Goal: Book appointment/travel/reservation

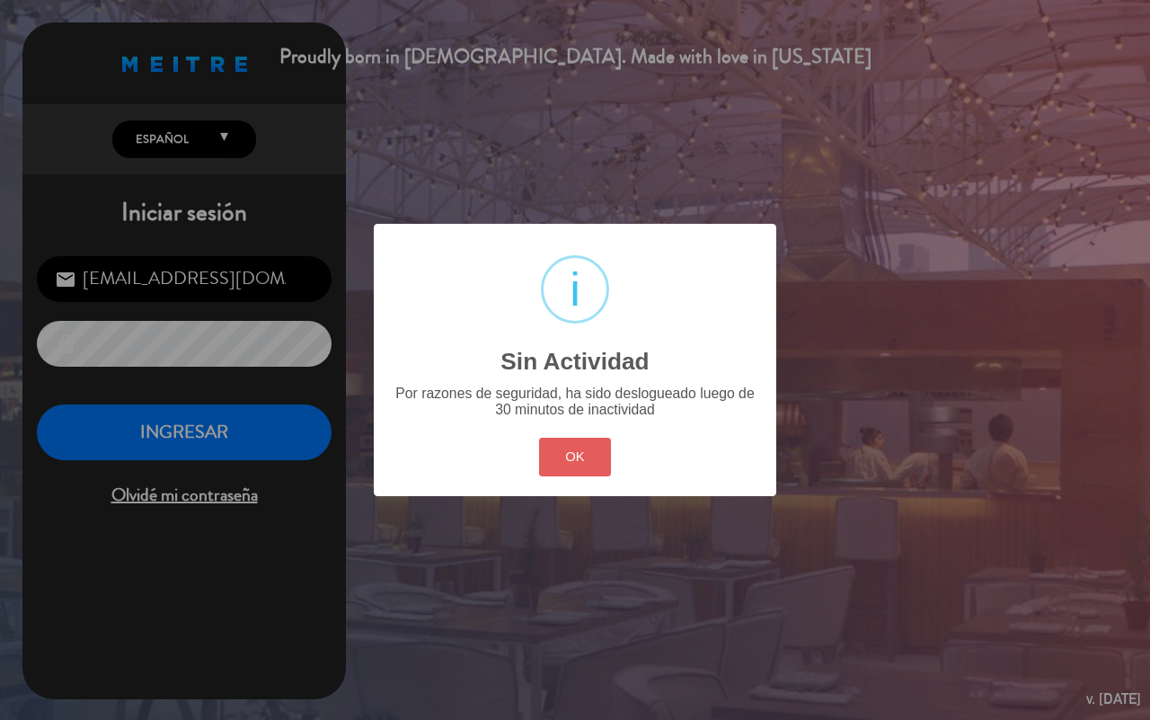
click at [567, 450] on button "OK" at bounding box center [575, 457] width 73 height 39
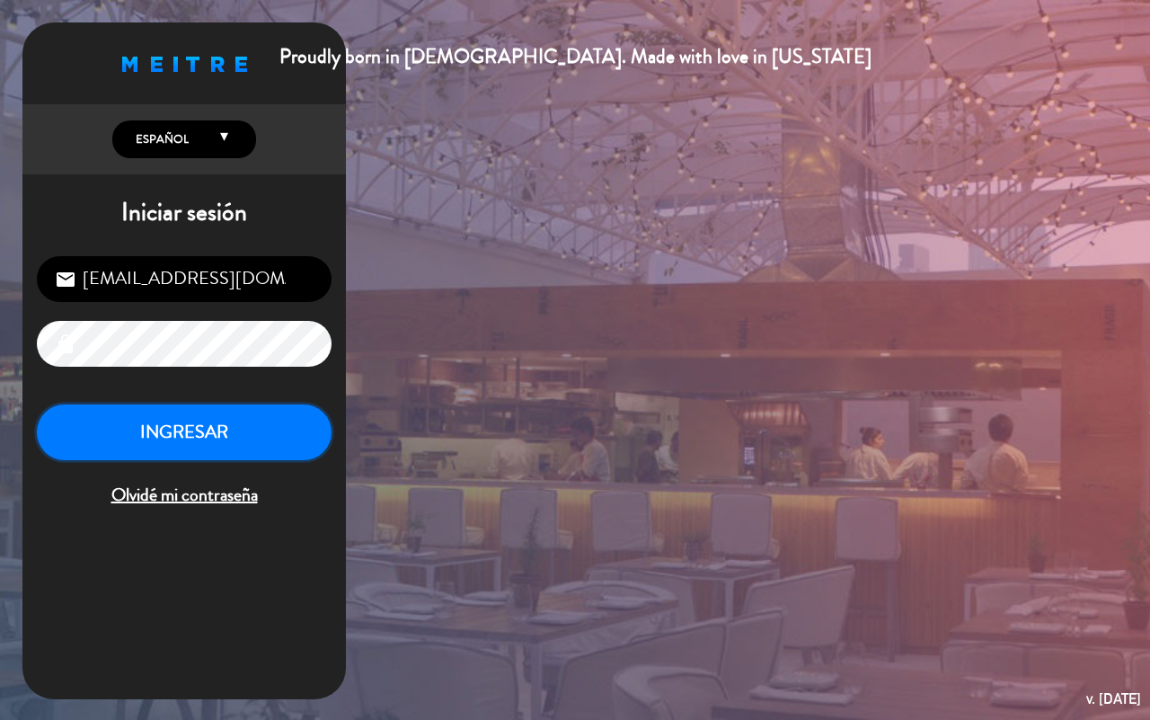
click at [232, 455] on button "INGRESAR" at bounding box center [184, 432] width 295 height 57
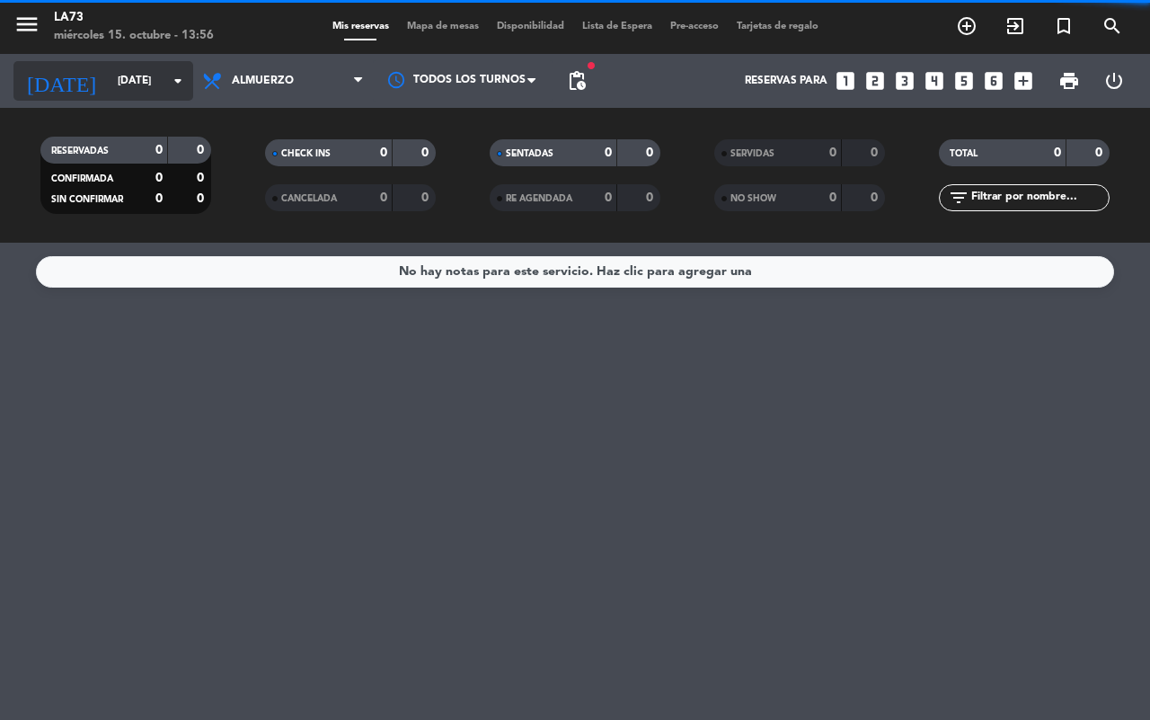
click at [162, 86] on input "[DATE]" at bounding box center [180, 81] width 143 height 31
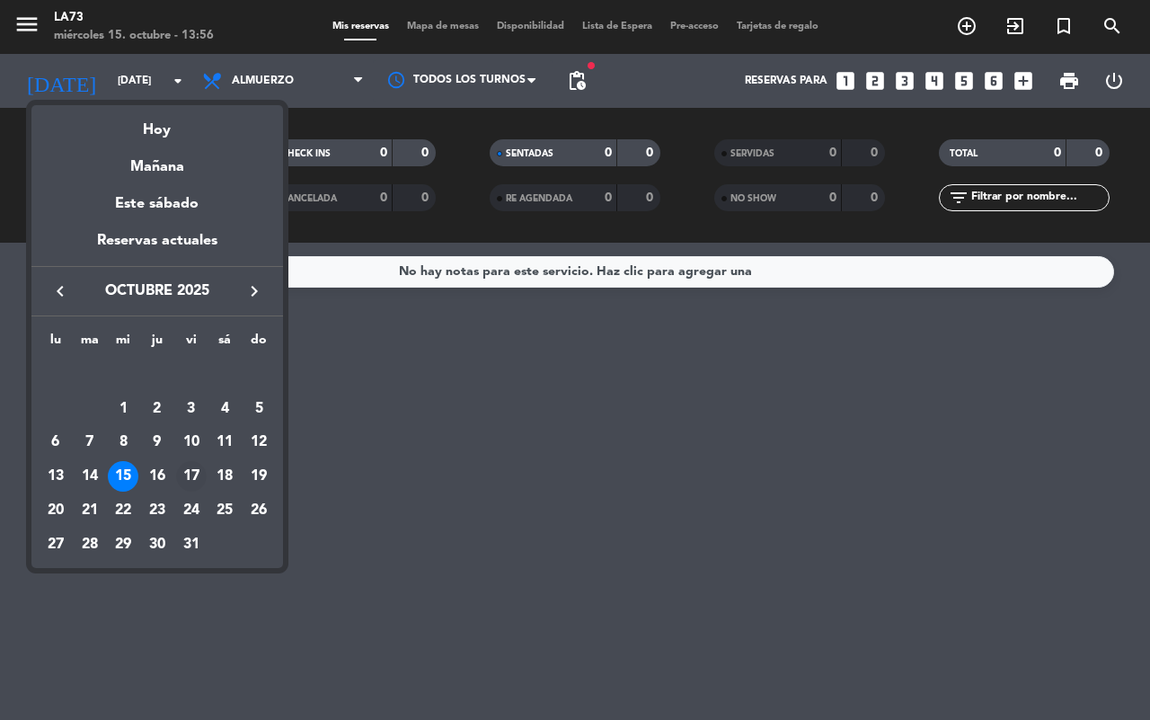
click at [199, 472] on div "17" at bounding box center [191, 476] width 31 height 31
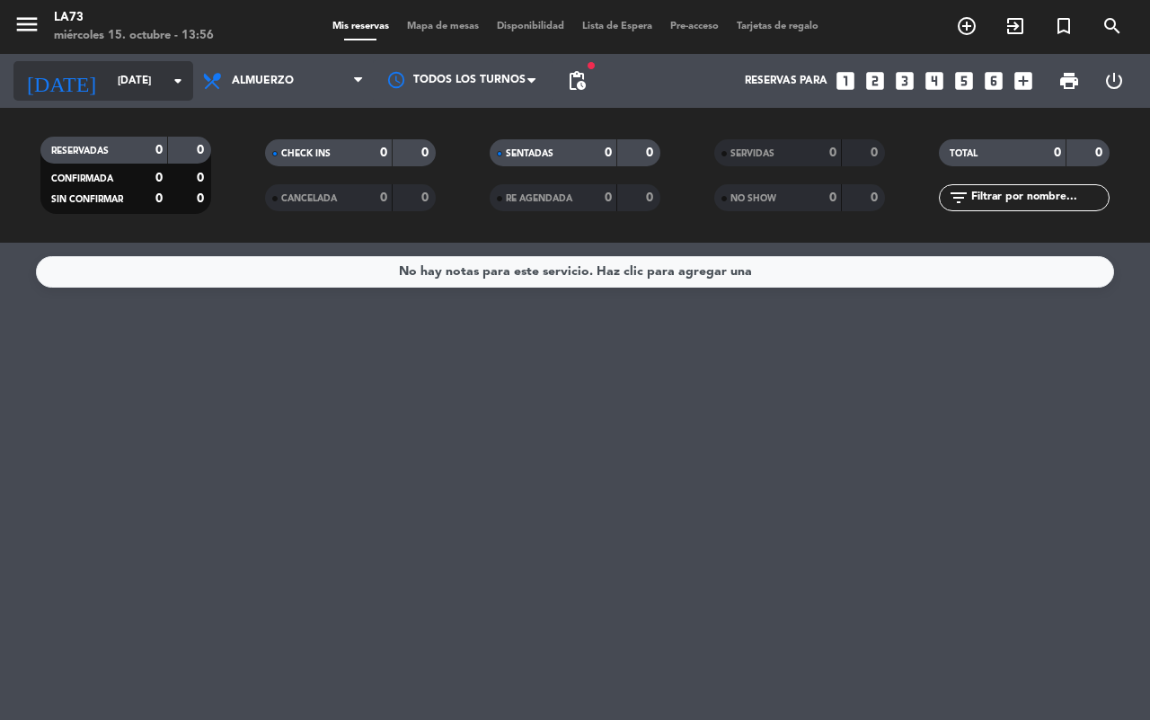
click at [176, 79] on icon "arrow_drop_down" at bounding box center [178, 81] width 22 height 22
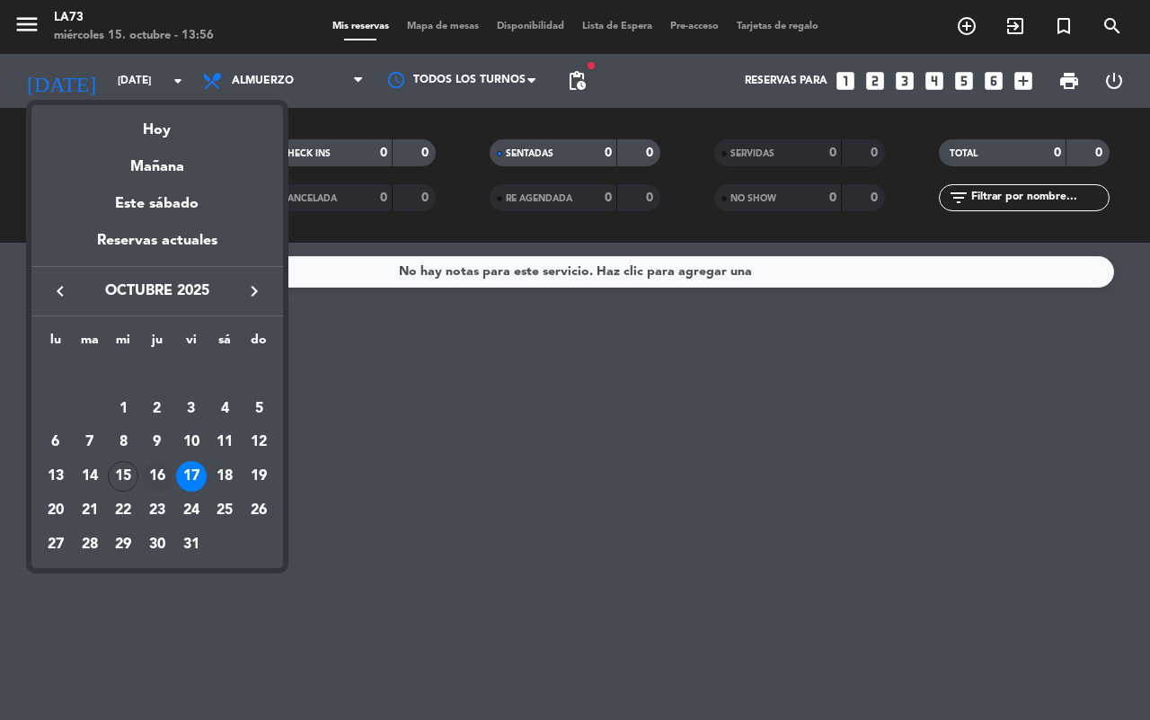
click at [153, 473] on div "16" at bounding box center [157, 476] width 31 height 31
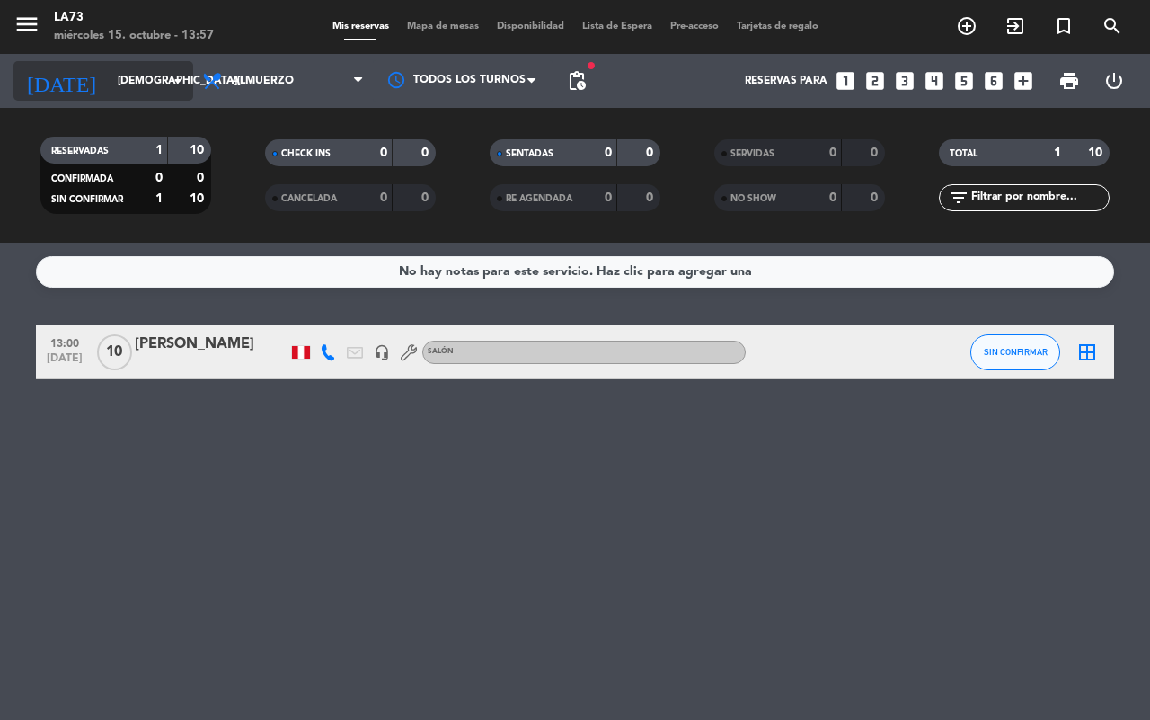
click at [153, 69] on input "[DEMOGRAPHIC_DATA][DATE]" at bounding box center [180, 81] width 143 height 31
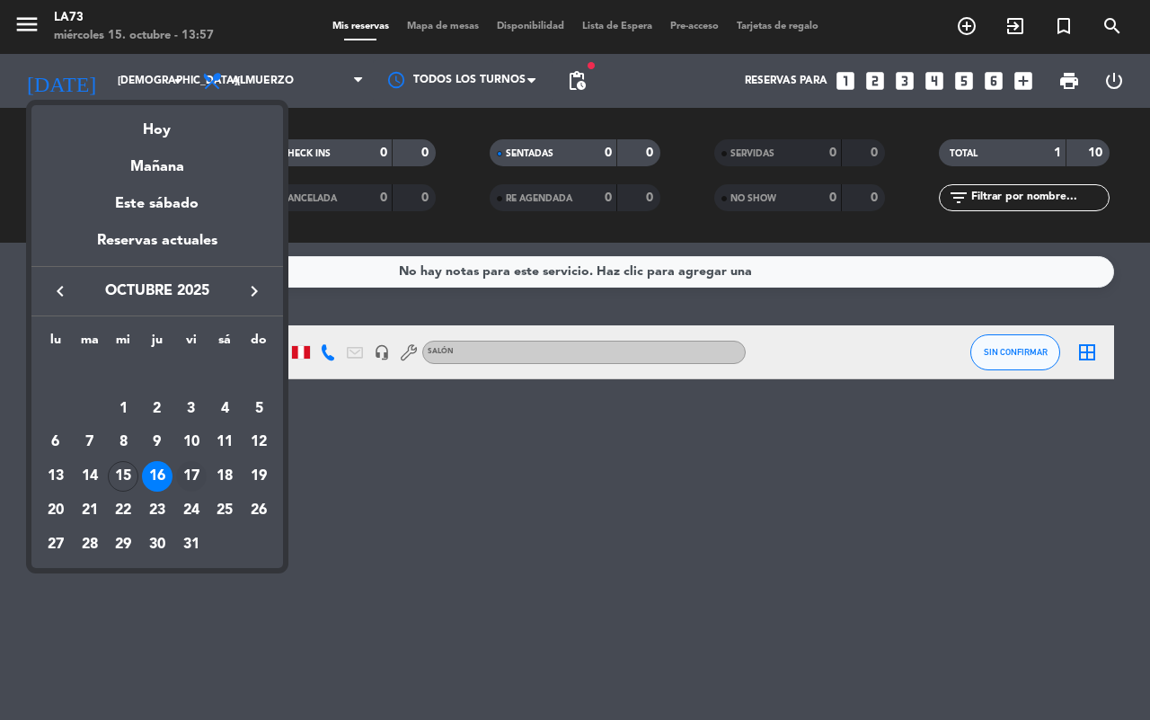
click at [182, 473] on div "17" at bounding box center [191, 476] width 31 height 31
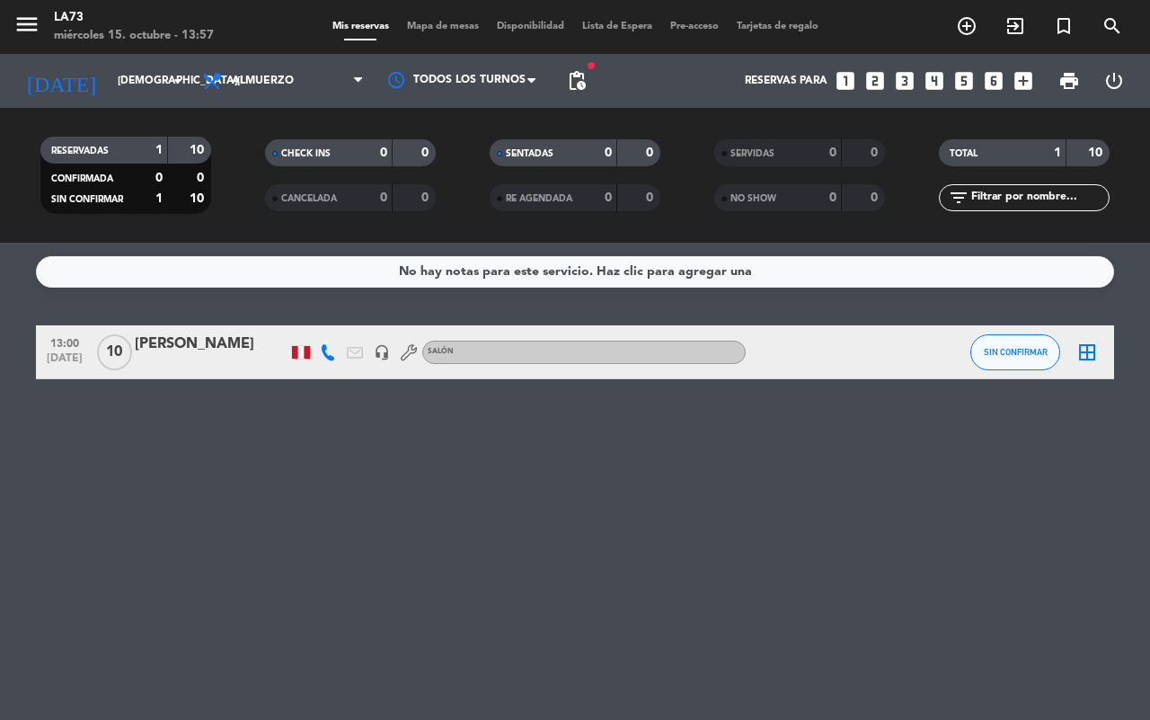
type input "[DATE]"
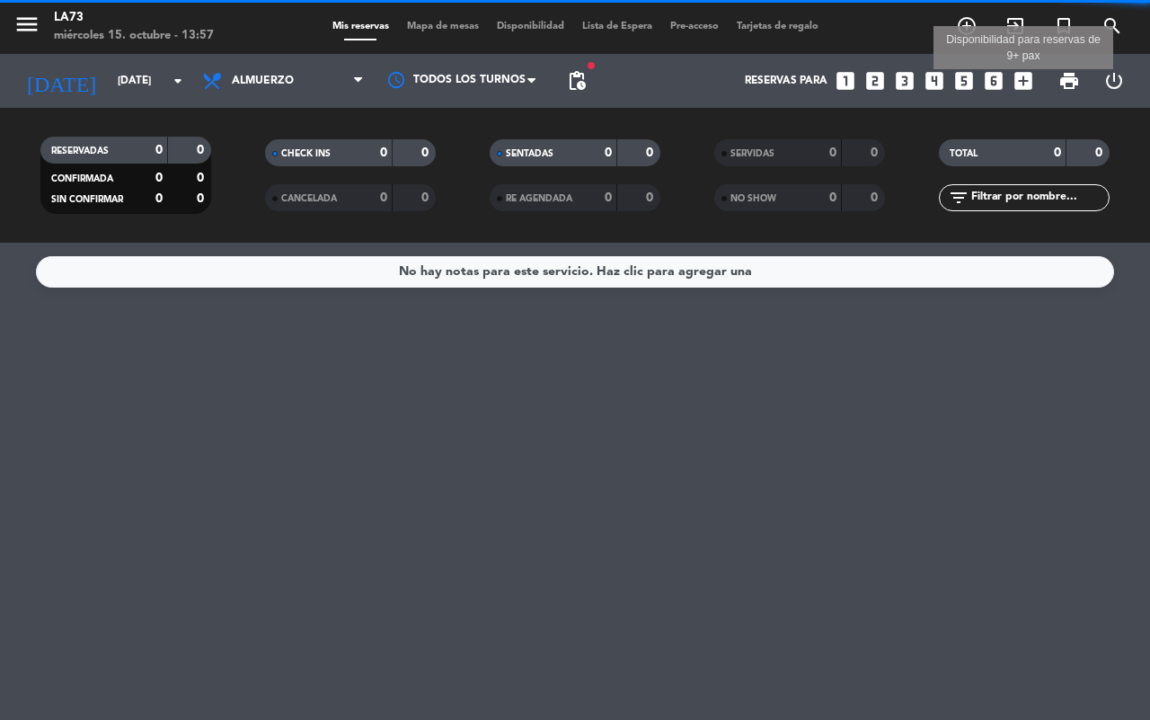
click at [1022, 85] on icon "add_box" at bounding box center [1023, 80] width 23 height 23
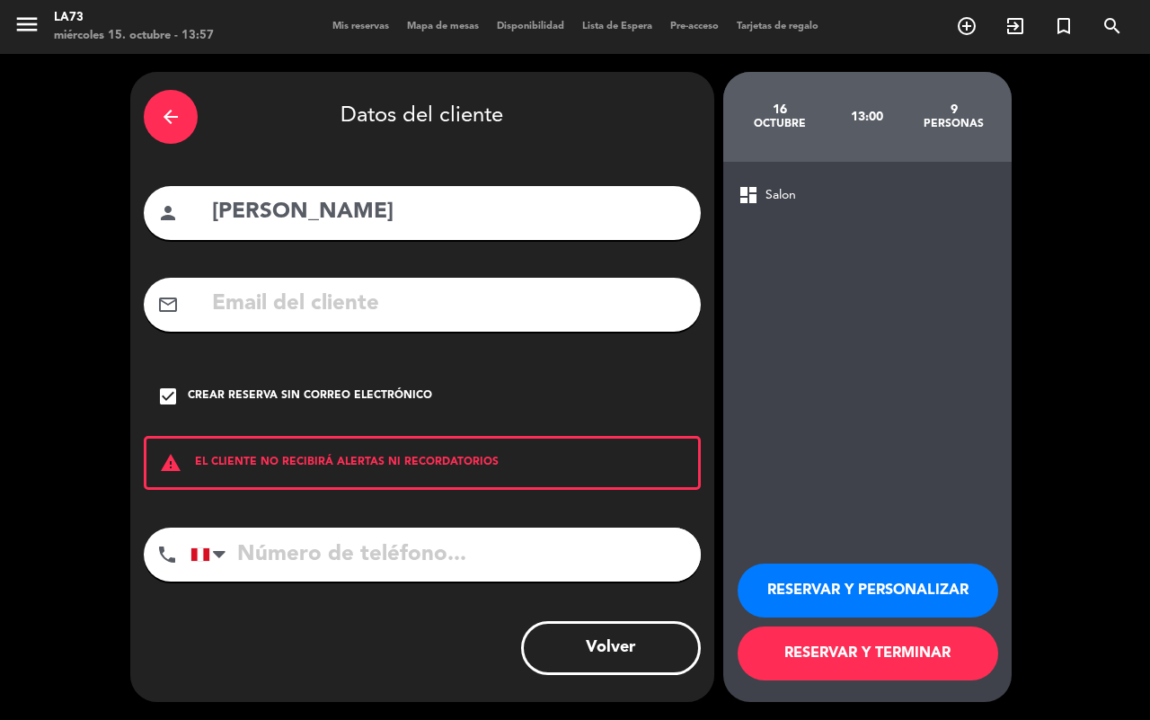
click at [167, 100] on div "arrow_back" at bounding box center [171, 117] width 54 height 54
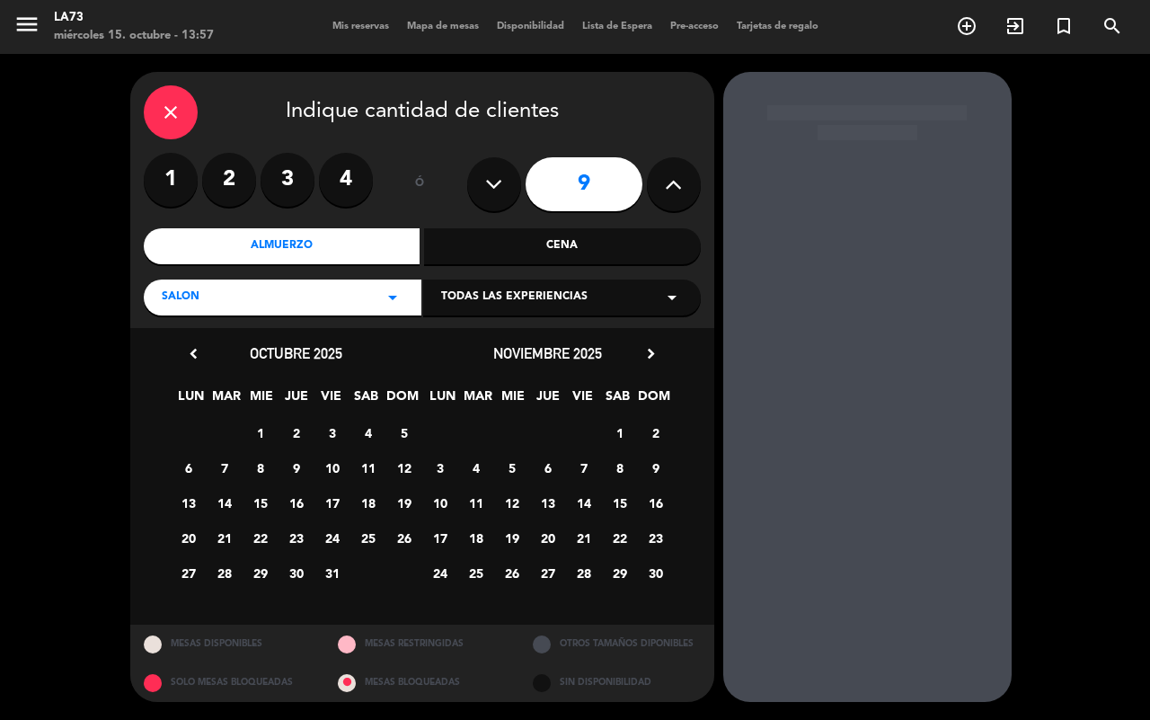
click at [164, 121] on icon "close" at bounding box center [171, 113] width 22 height 22
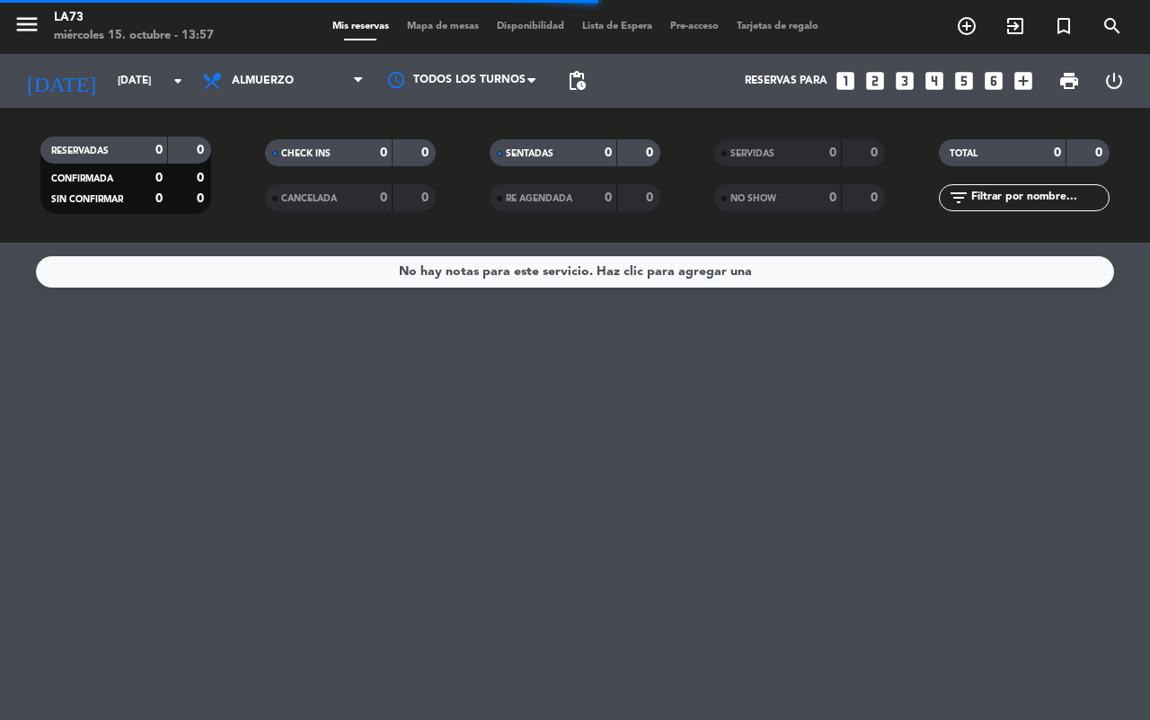
click at [987, 82] on icon "looks_6" at bounding box center [993, 80] width 23 height 23
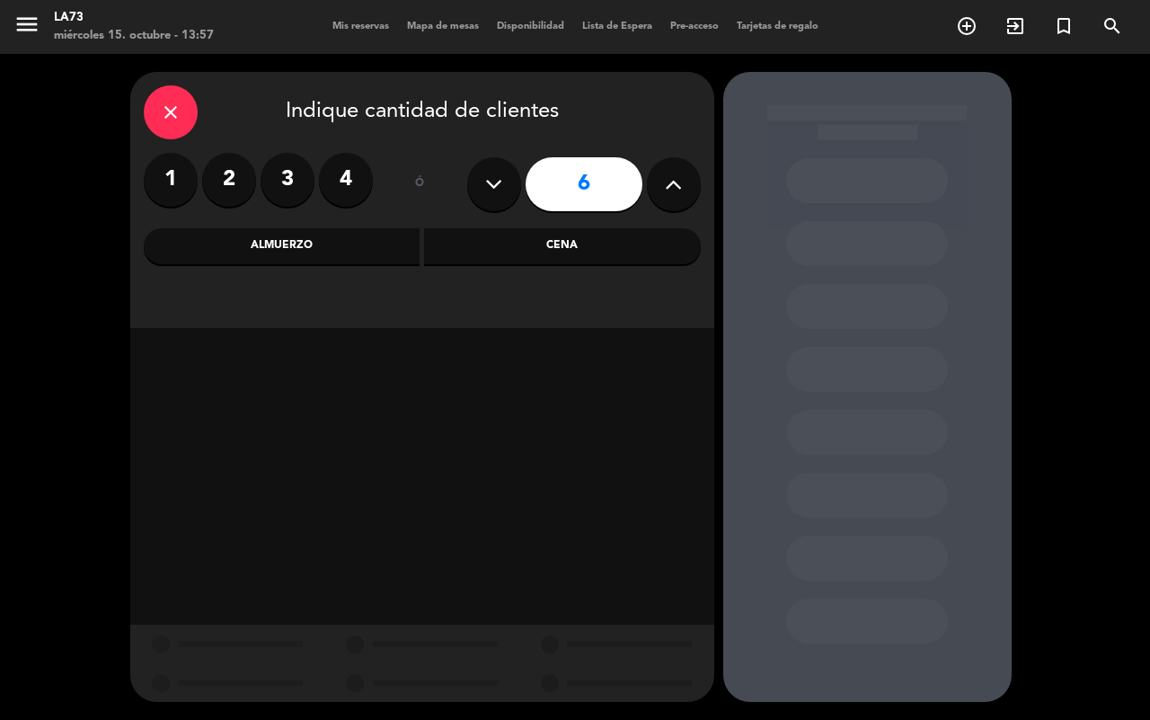
click at [311, 239] on div "Almuerzo" at bounding box center [282, 246] width 277 height 36
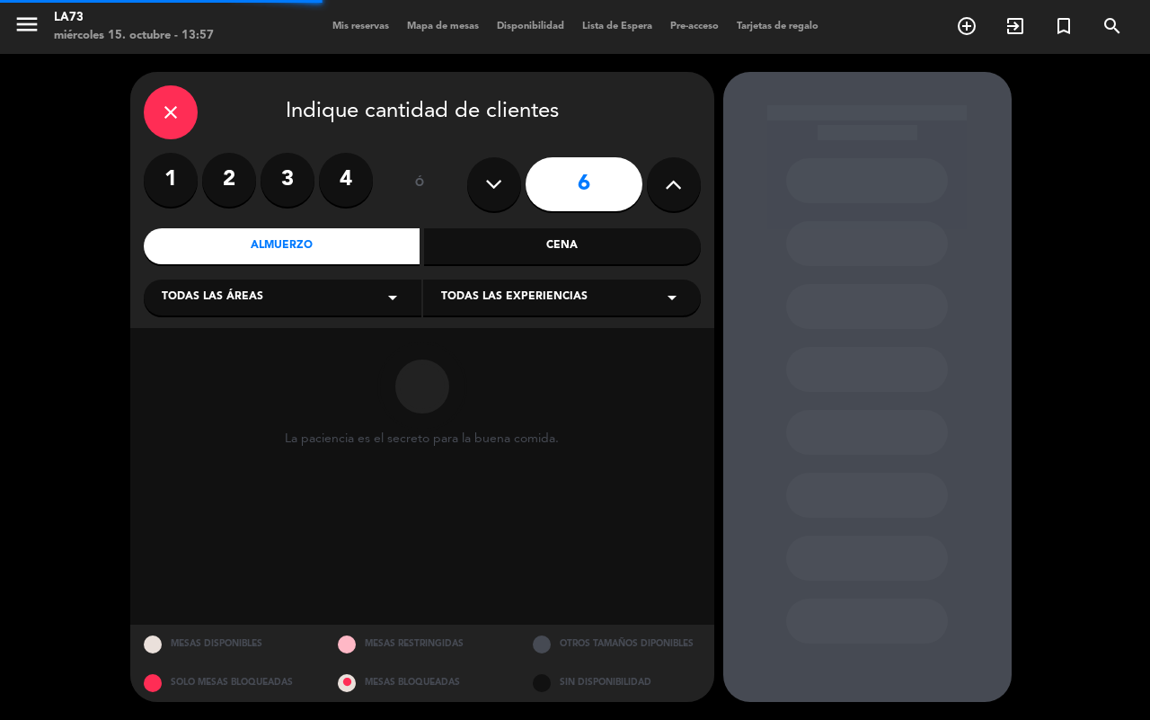
click at [302, 310] on div "Todas las áreas arrow_drop_down" at bounding box center [283, 297] width 278 height 36
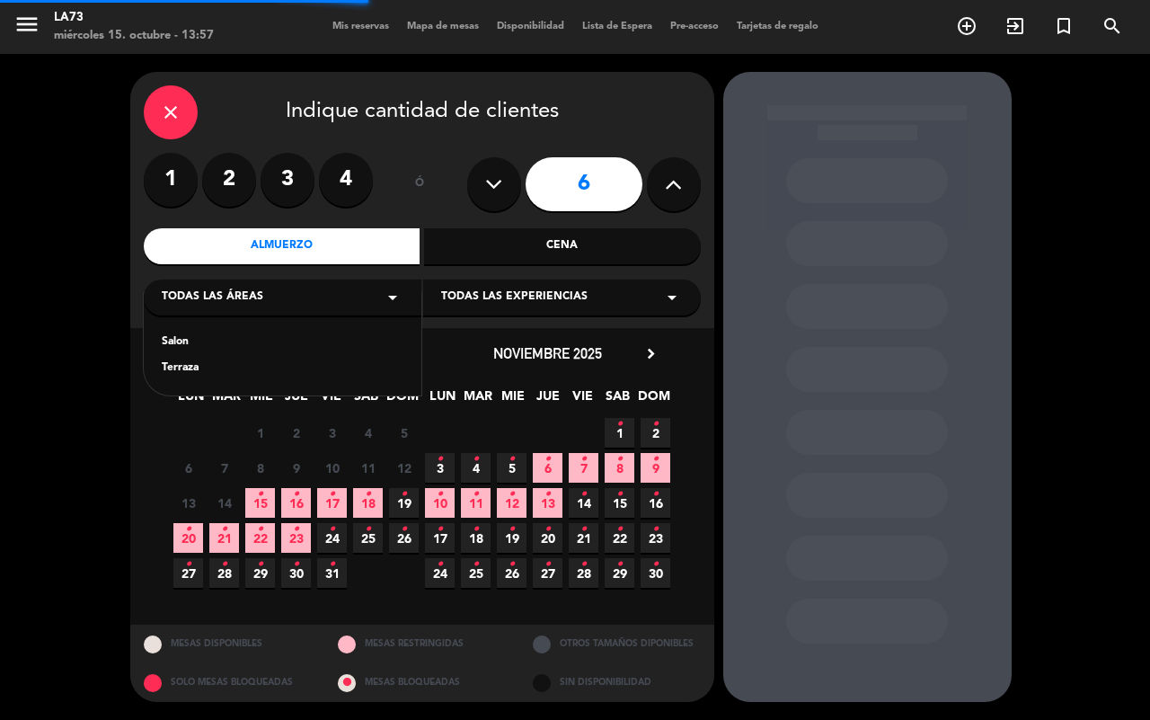
click at [184, 342] on div "Salon" at bounding box center [283, 342] width 242 height 18
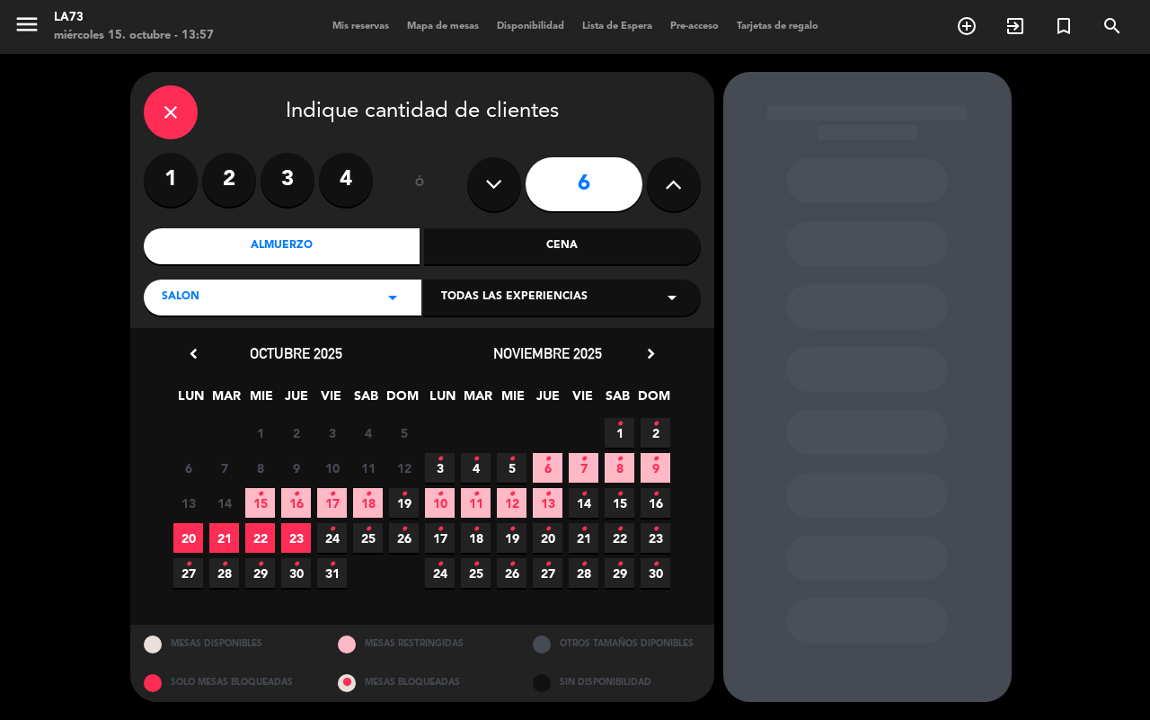
click at [338, 492] on span "17 •" at bounding box center [332, 503] width 30 height 30
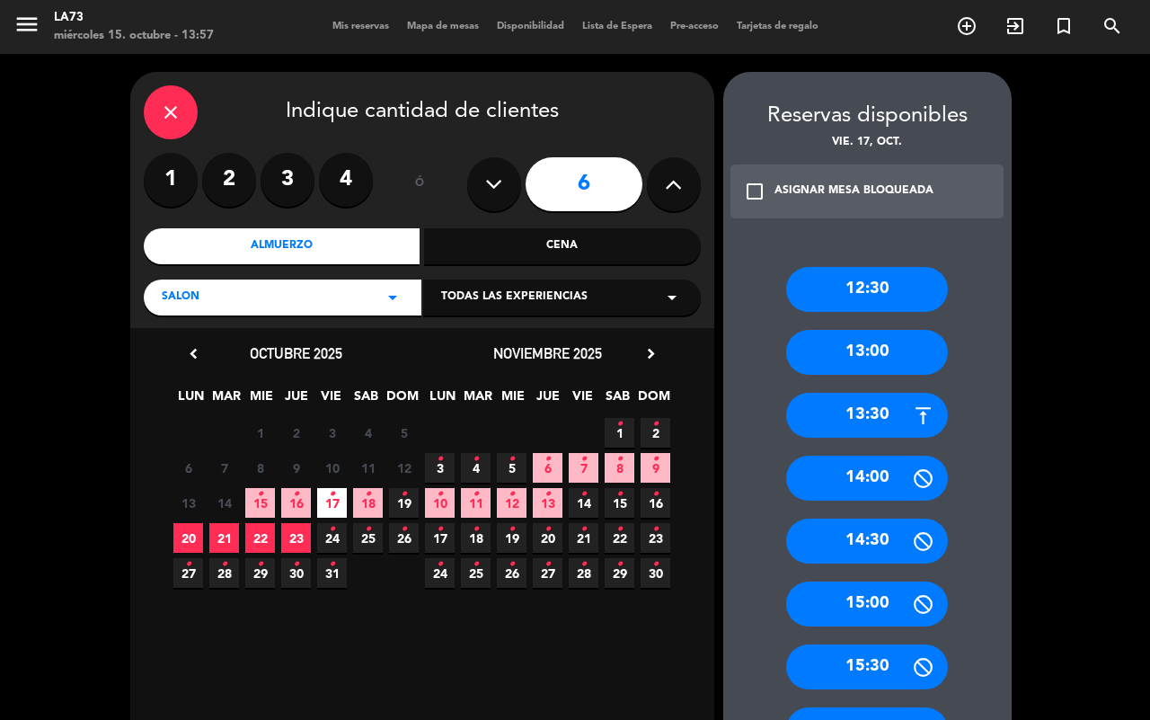
click at [851, 351] on div "13:00" at bounding box center [867, 352] width 162 height 45
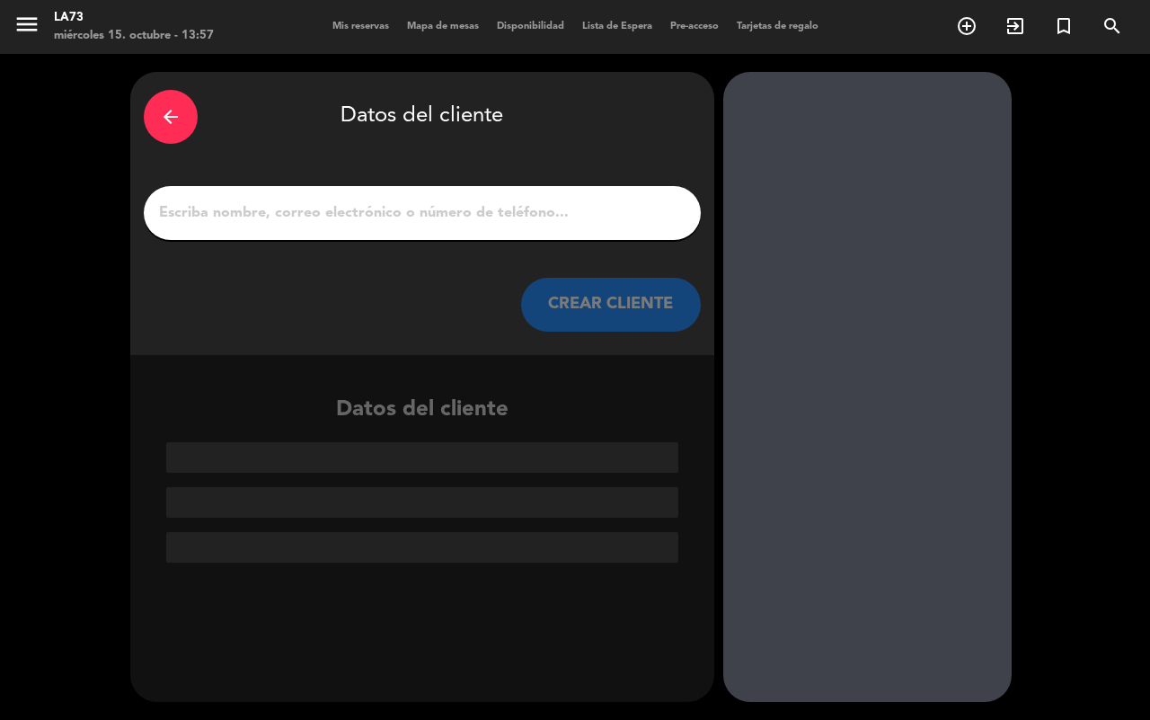
click at [329, 214] on input "1" at bounding box center [422, 212] width 530 height 25
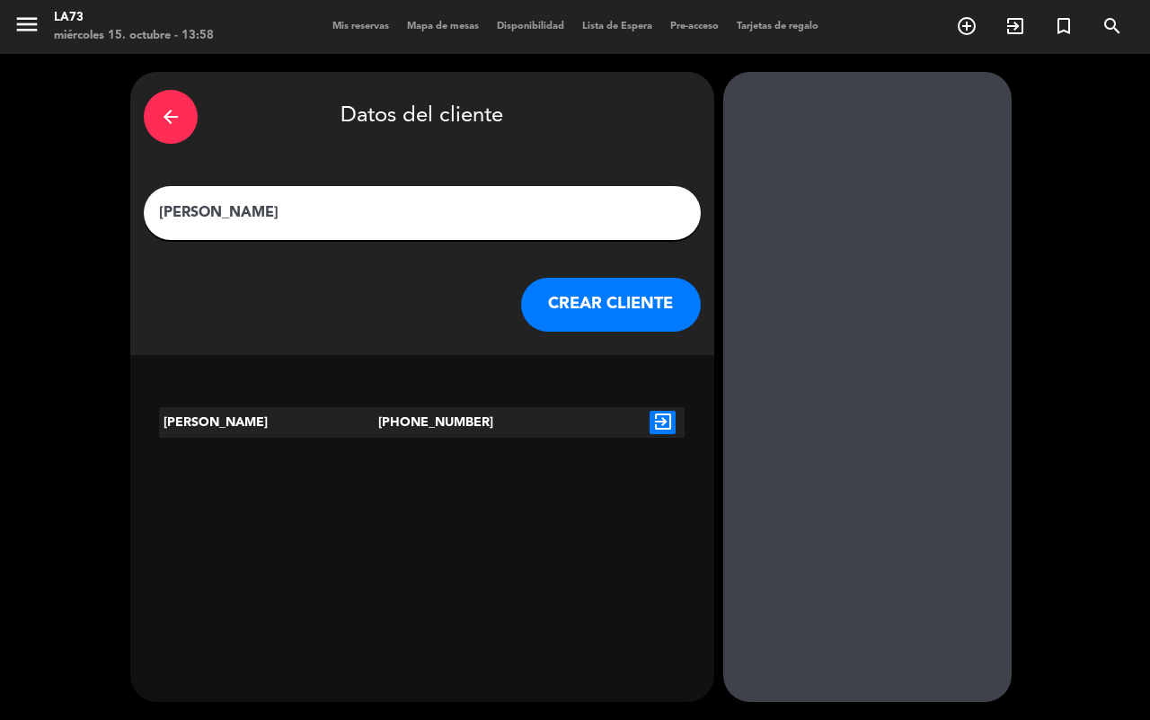
type input "[PERSON_NAME]"
click at [652, 422] on icon "exit_to_app" at bounding box center [663, 422] width 26 height 23
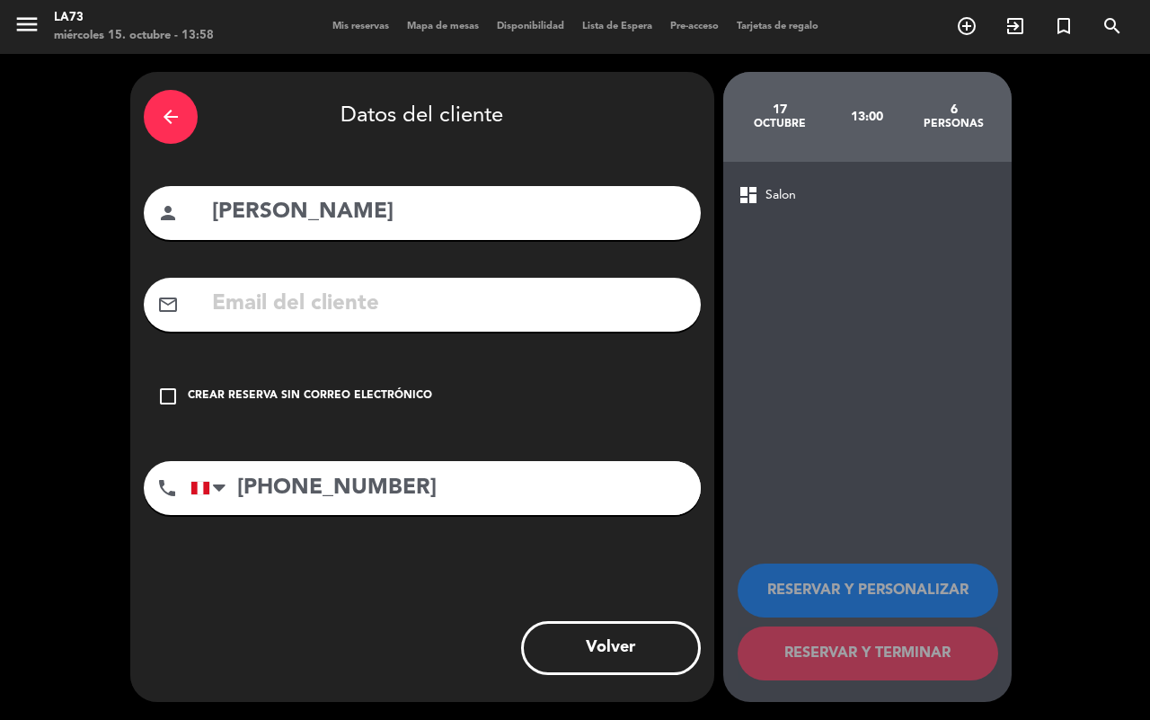
click at [202, 388] on div "Crear reserva sin correo electrónico" at bounding box center [310, 396] width 244 height 18
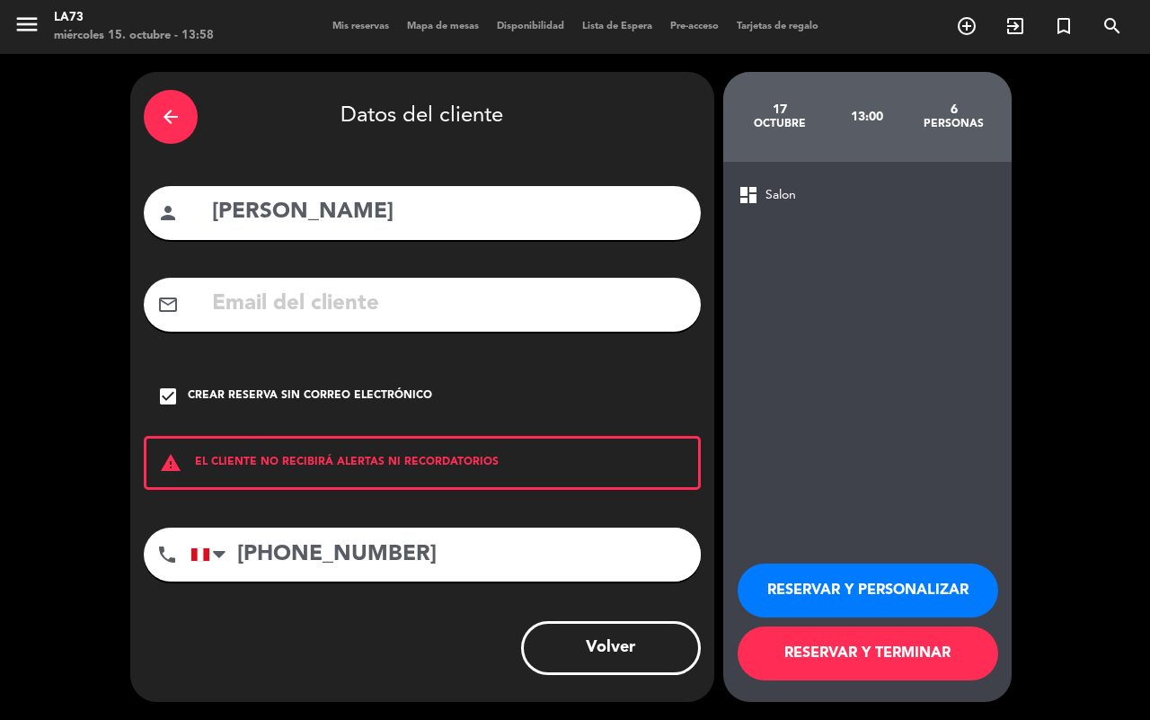
click at [935, 584] on button "RESERVAR Y PERSONALIZAR" at bounding box center [868, 590] width 261 height 54
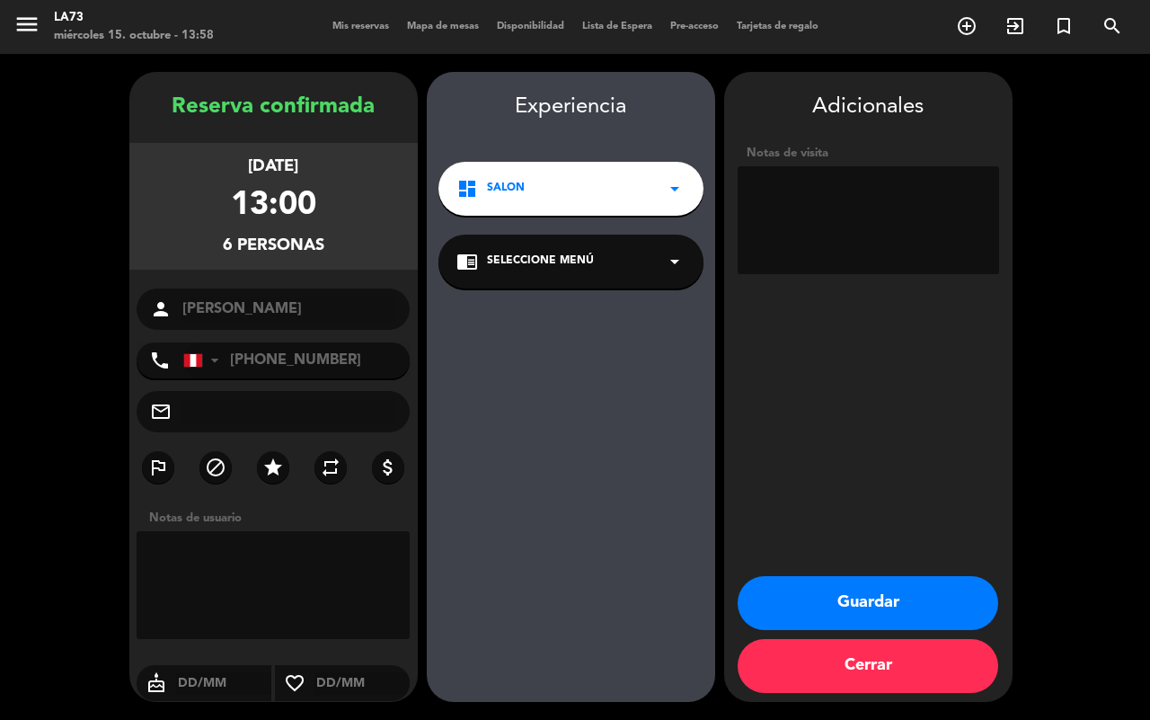
click at [800, 578] on button "Guardar" at bounding box center [868, 603] width 261 height 54
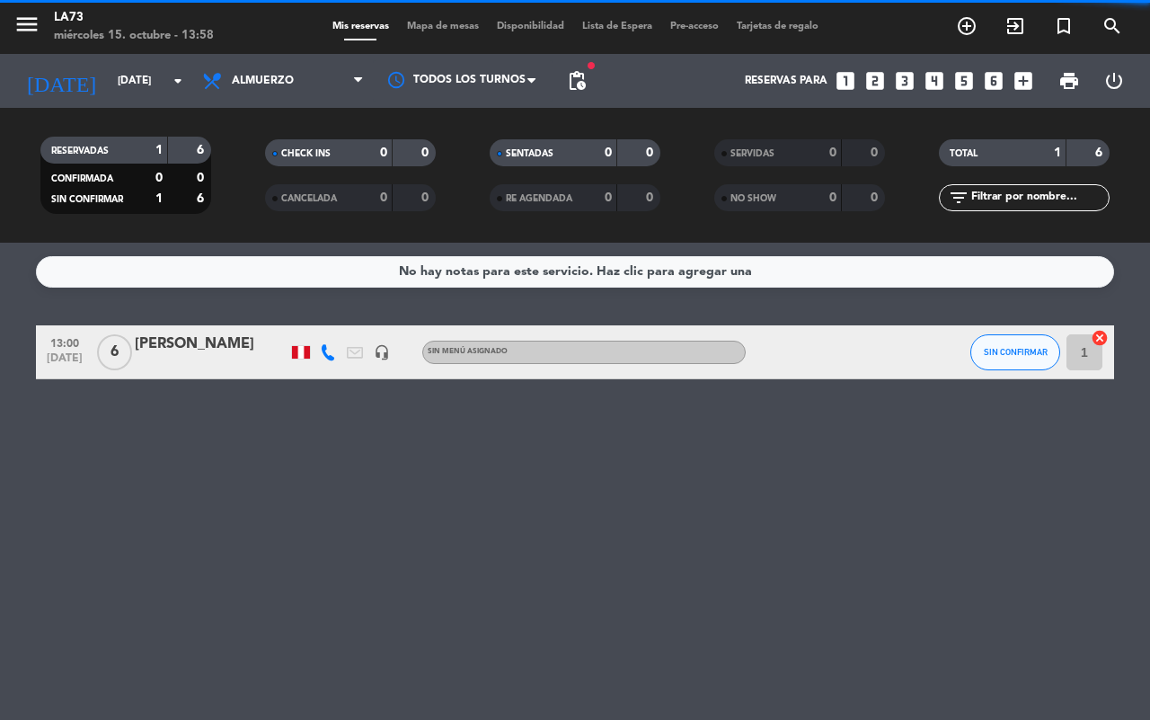
click at [205, 347] on div "[PERSON_NAME]" at bounding box center [211, 343] width 153 height 23
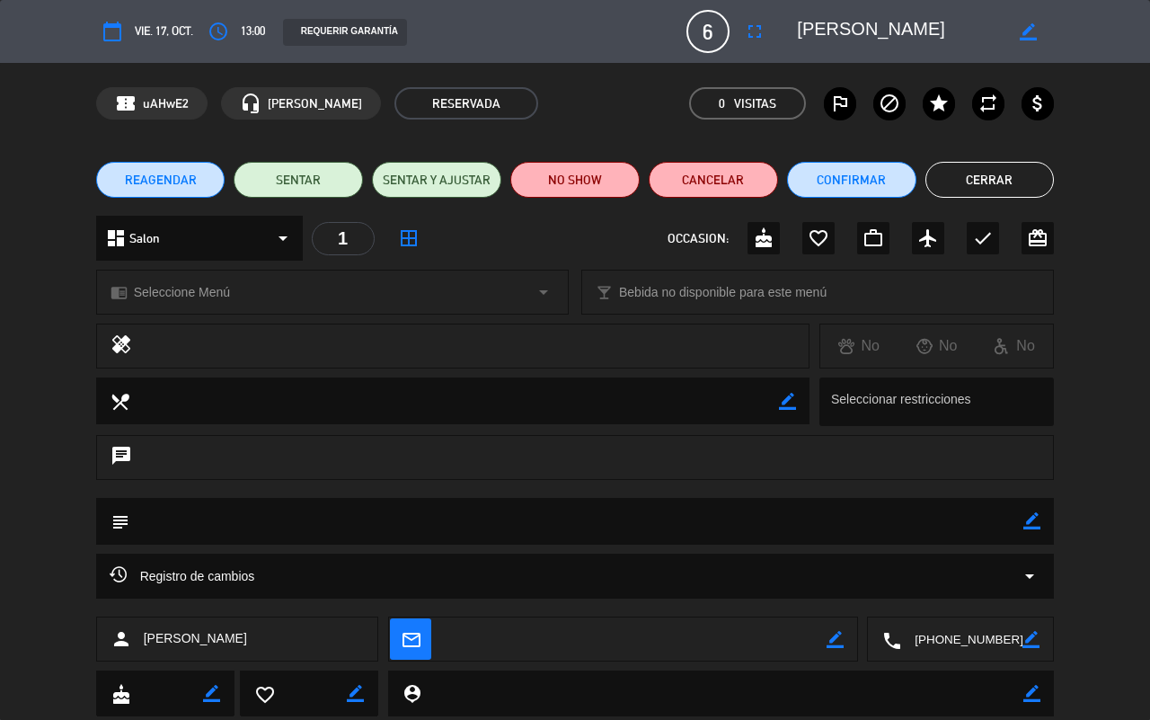
click at [711, 19] on span "6" at bounding box center [708, 31] width 43 height 43
click at [753, 33] on icon "fullscreen" at bounding box center [755, 32] width 22 height 22
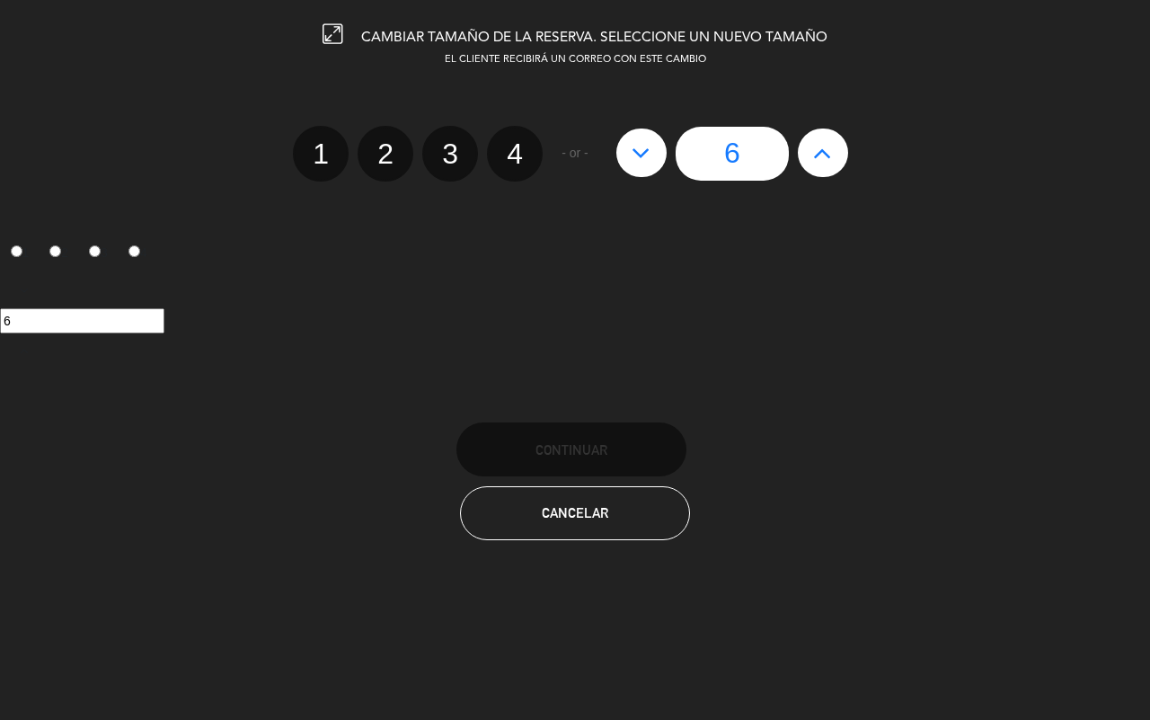
click at [842, 155] on button at bounding box center [823, 152] width 50 height 49
type input "7"
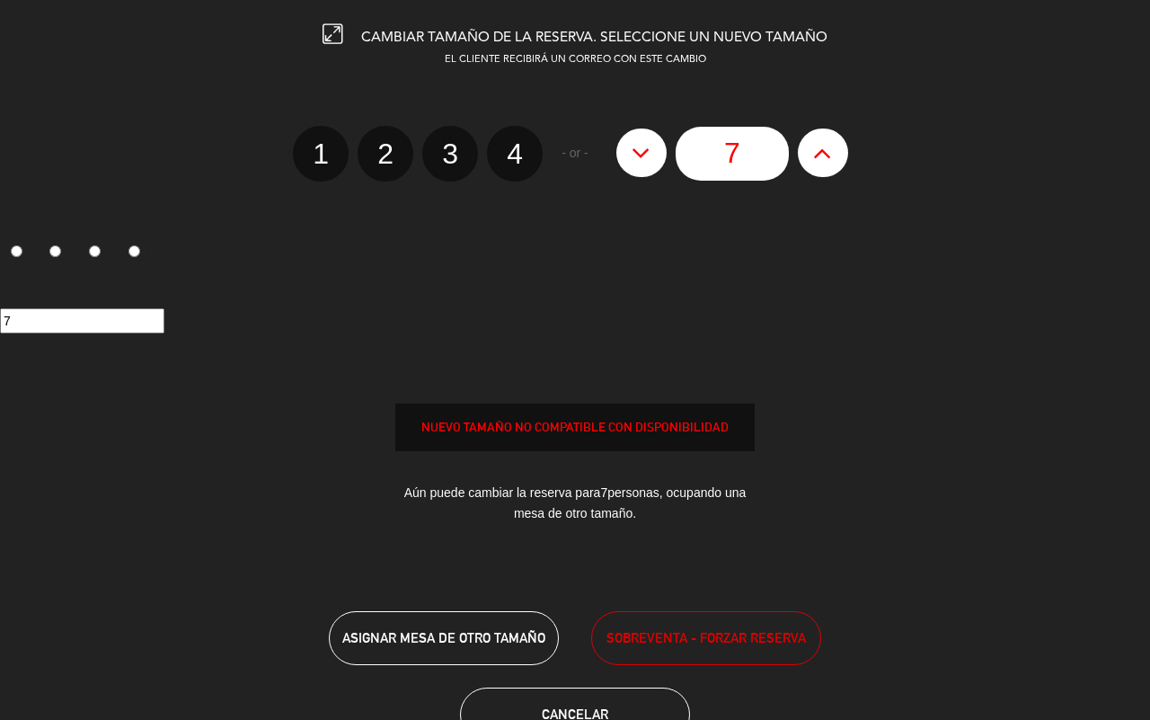
click at [842, 155] on button at bounding box center [823, 152] width 50 height 49
type input "8"
click at [842, 155] on button at bounding box center [823, 152] width 50 height 49
type input "9"
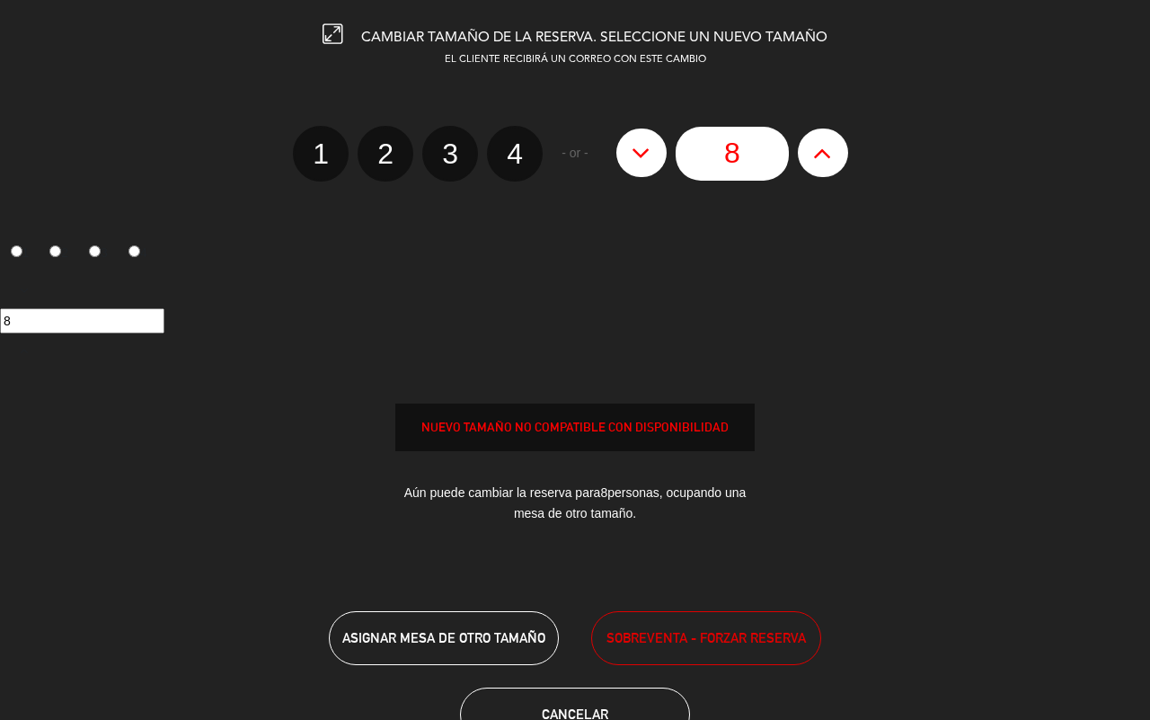
type input "9"
click at [842, 155] on button at bounding box center [823, 152] width 50 height 49
type input "10"
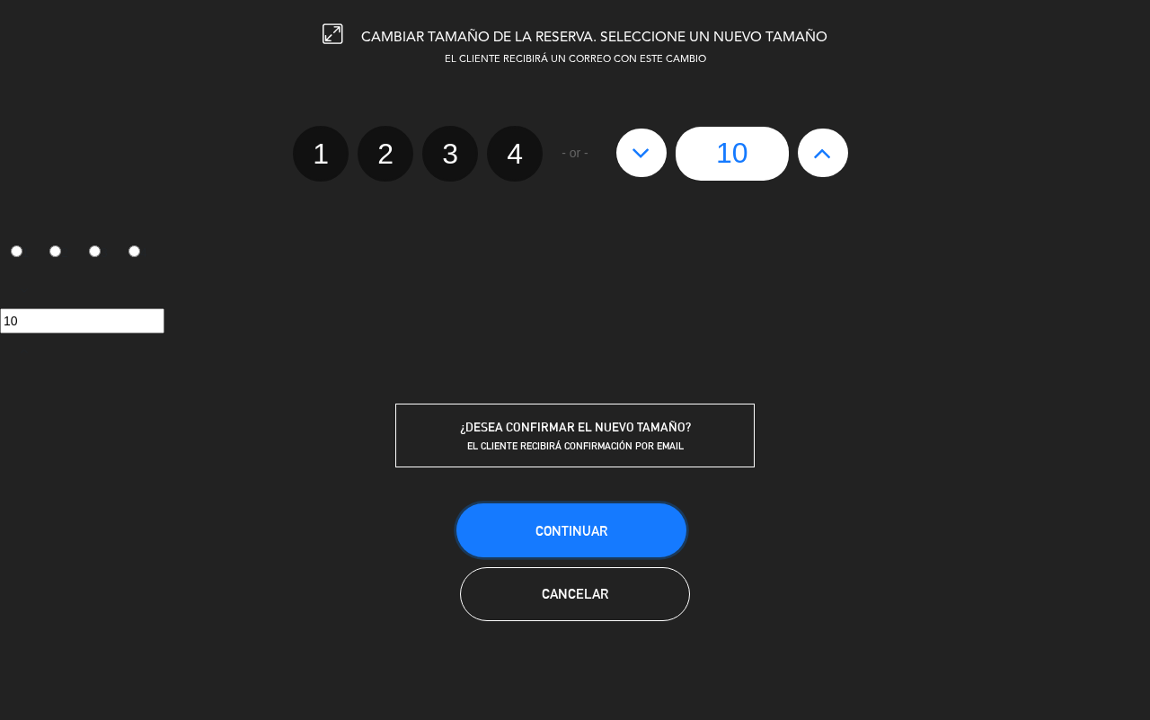
click at [559, 524] on span "Continuar" at bounding box center [572, 530] width 72 height 15
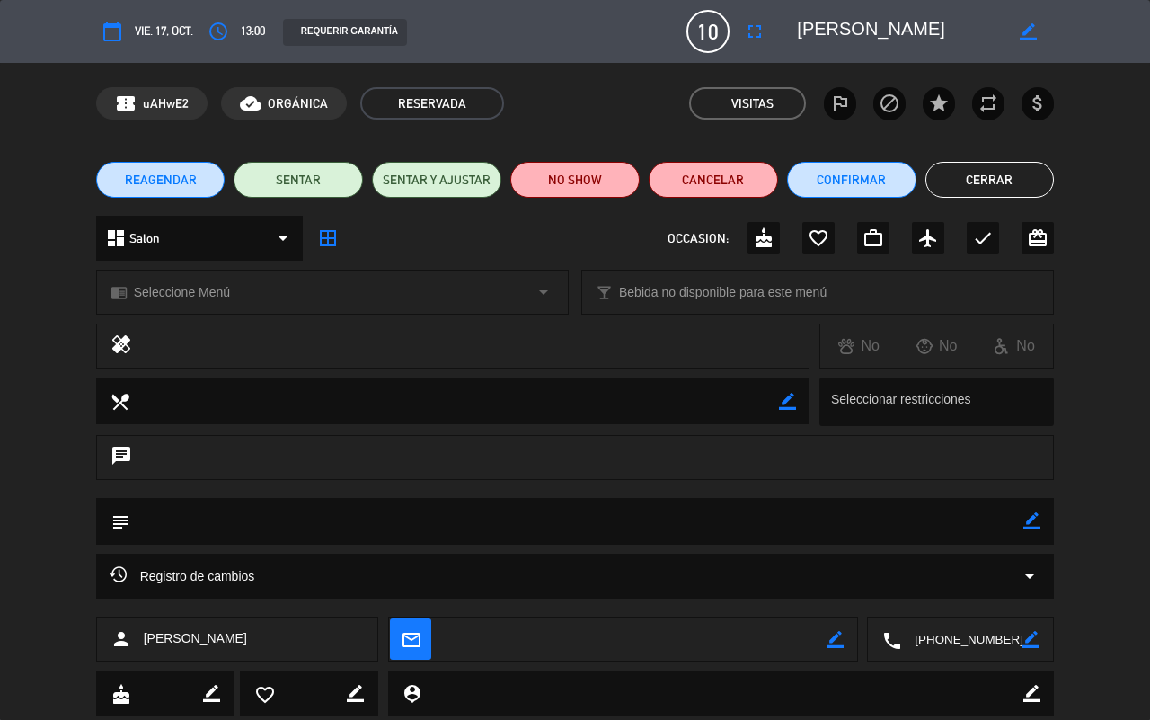
click at [973, 187] on button "Cerrar" at bounding box center [990, 180] width 129 height 36
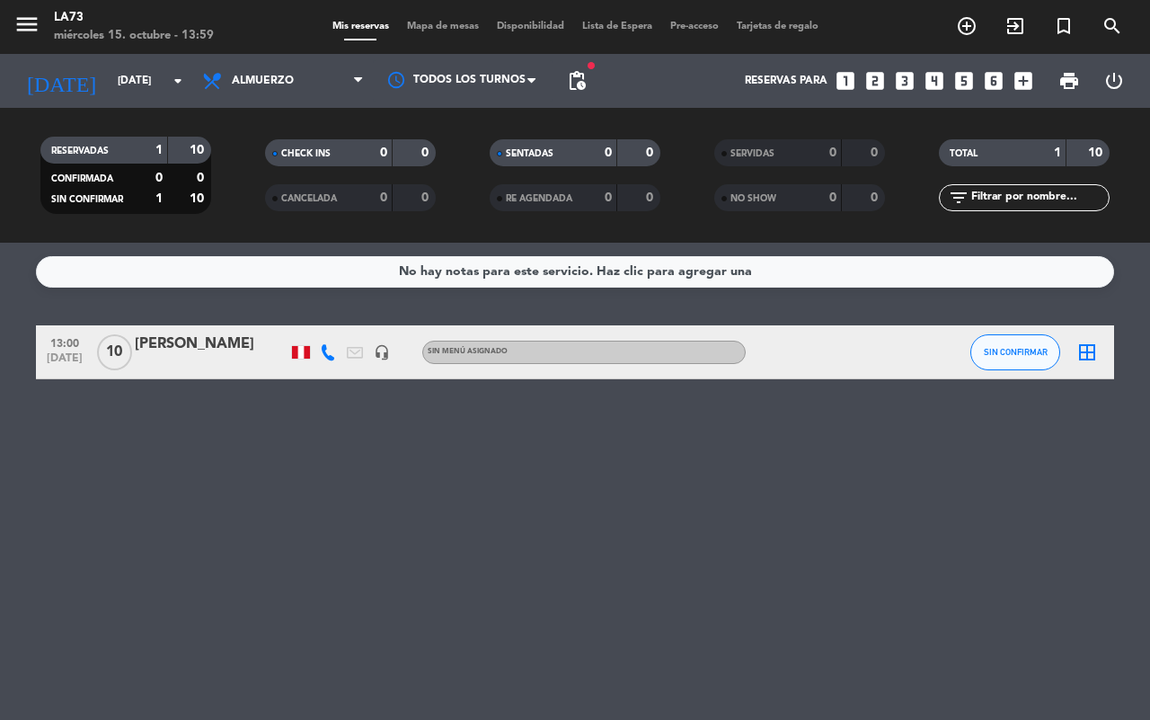
click at [230, 360] on div at bounding box center [211, 364] width 153 height 14
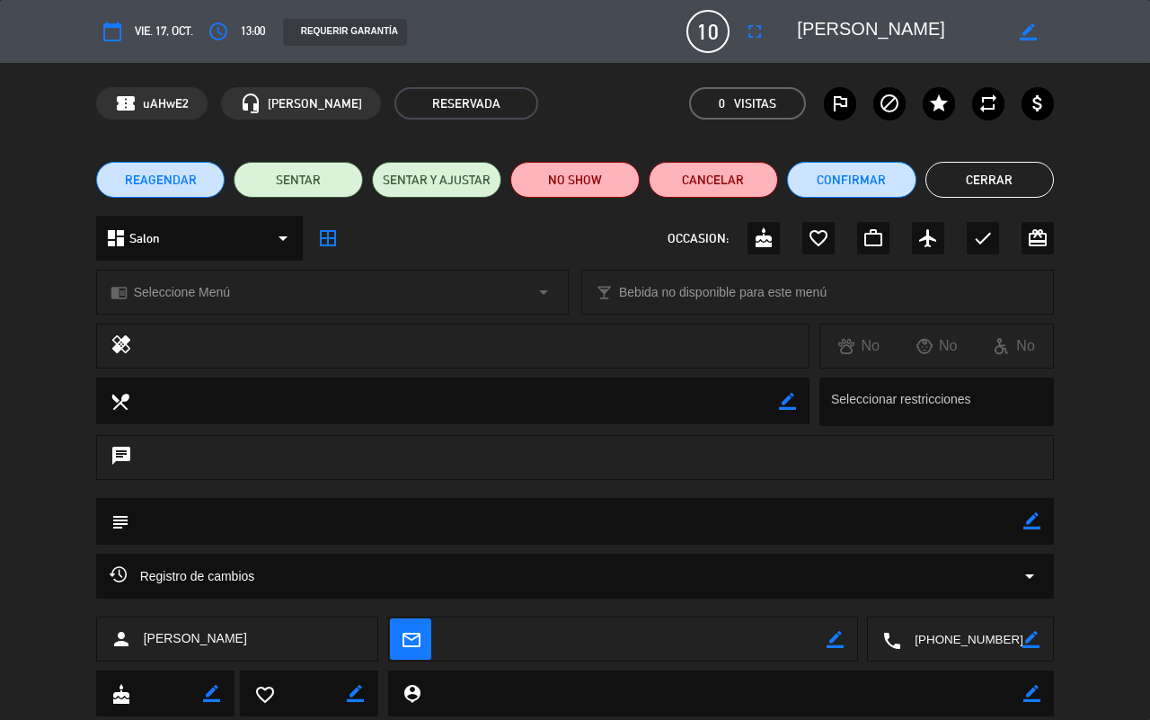
click at [199, 297] on span "Seleccione Menú" at bounding box center [182, 292] width 96 height 21
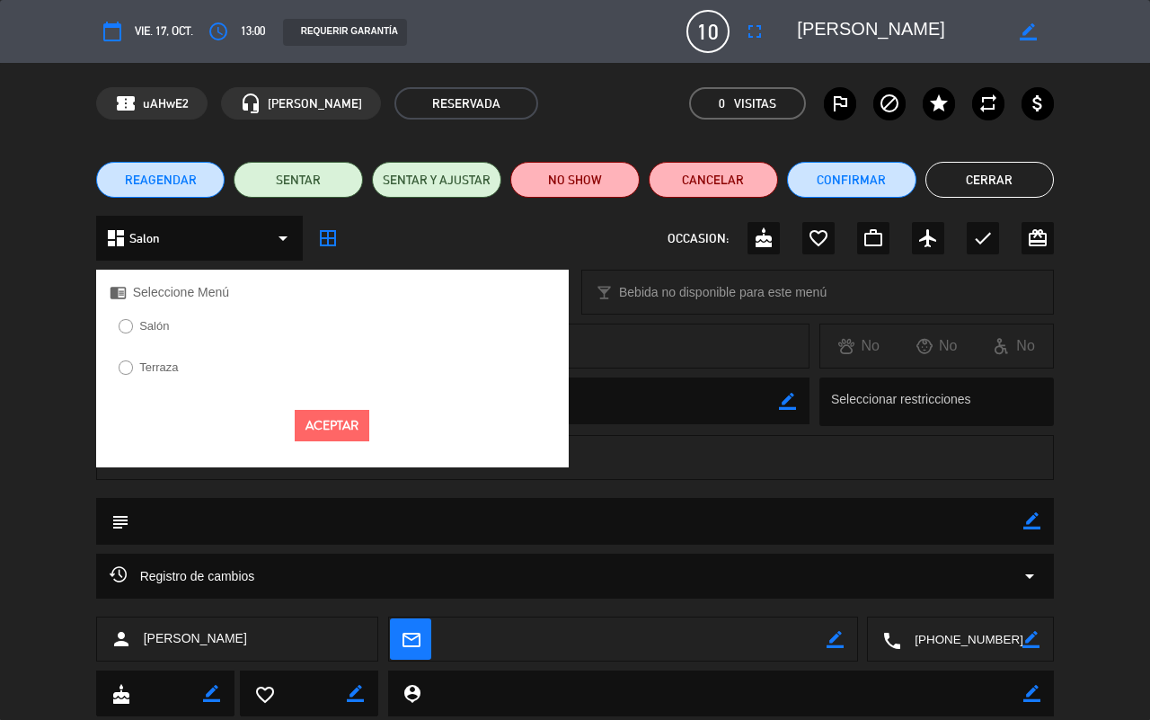
click at [187, 326] on div "Salón" at bounding box center [332, 332] width 473 height 35
click at [124, 329] on input "Salón" at bounding box center [125, 325] width 12 height 12
radio input "true"
click at [349, 439] on button "Aceptar" at bounding box center [332, 425] width 75 height 31
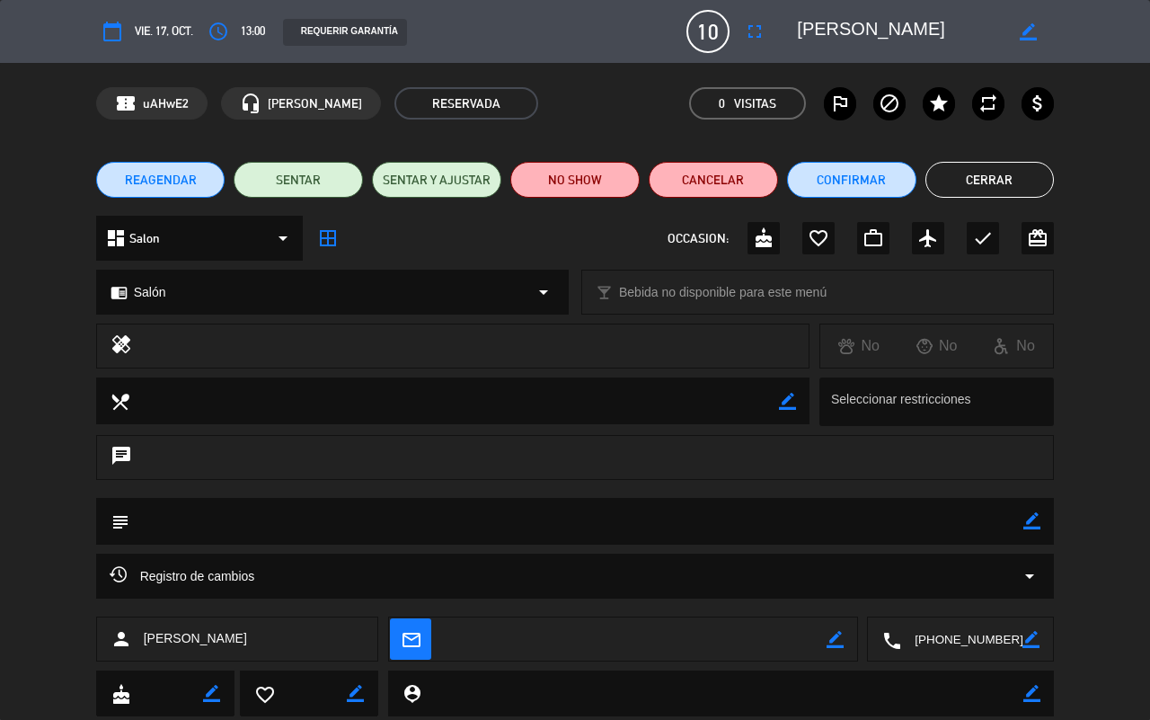
click at [999, 173] on button "Cerrar" at bounding box center [990, 180] width 129 height 36
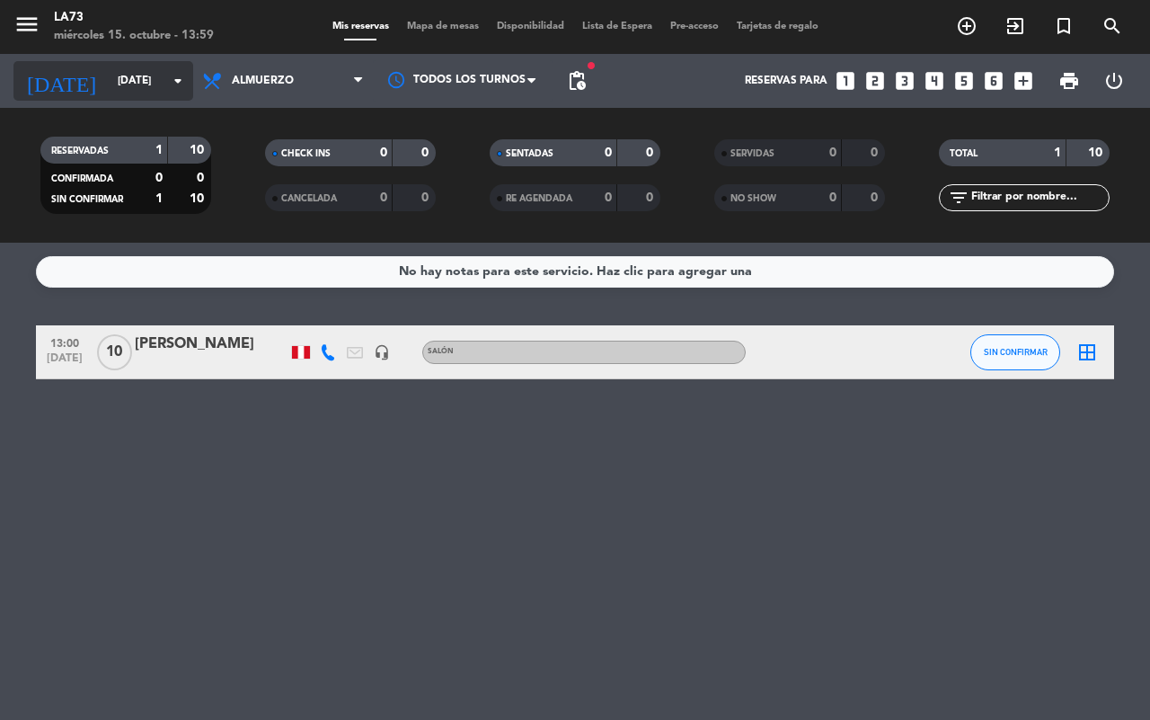
click at [132, 75] on input "[DATE]" at bounding box center [180, 81] width 143 height 31
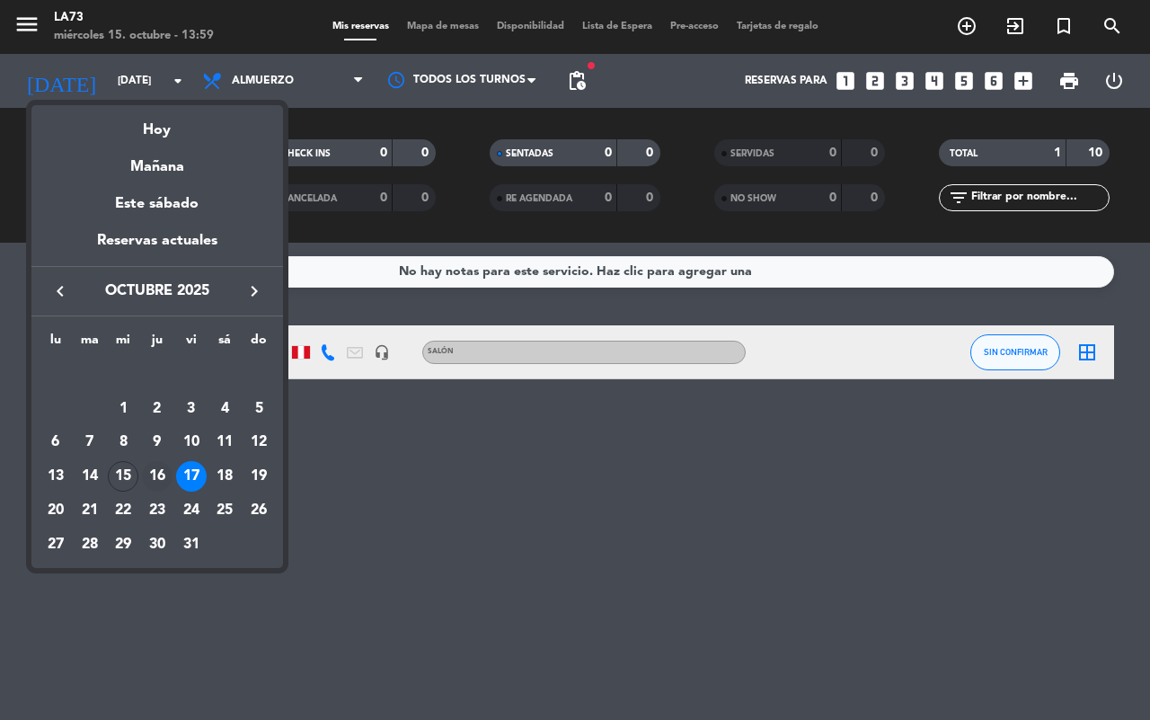
click at [155, 478] on div "16" at bounding box center [157, 476] width 31 height 31
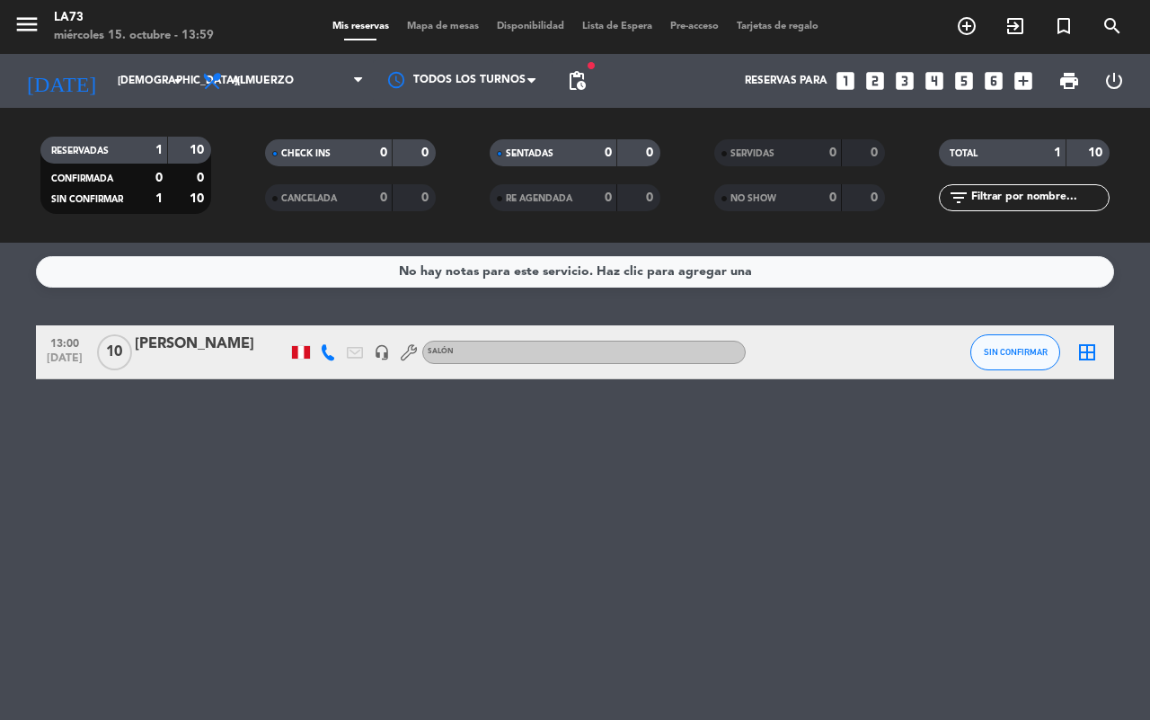
click at [173, 357] on div at bounding box center [211, 364] width 153 height 14
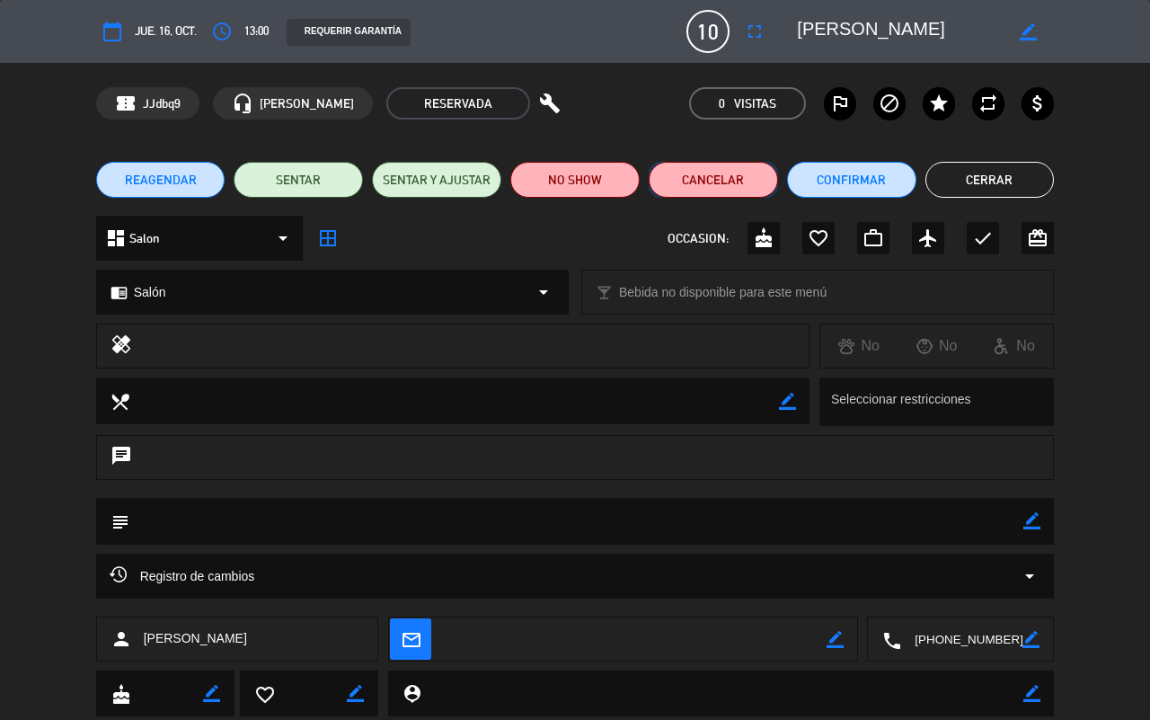
click at [719, 177] on button "Cancelar" at bounding box center [713, 180] width 129 height 36
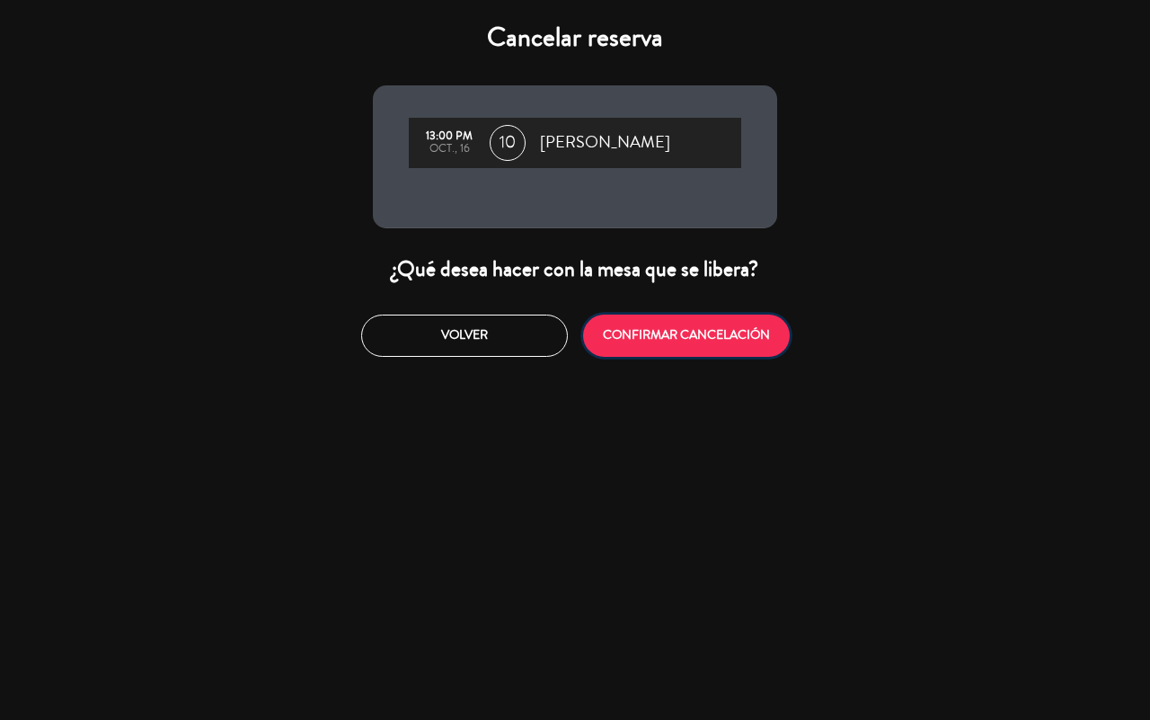
click at [639, 334] on button "CONFIRMAR CANCELACIÓN" at bounding box center [686, 336] width 207 height 42
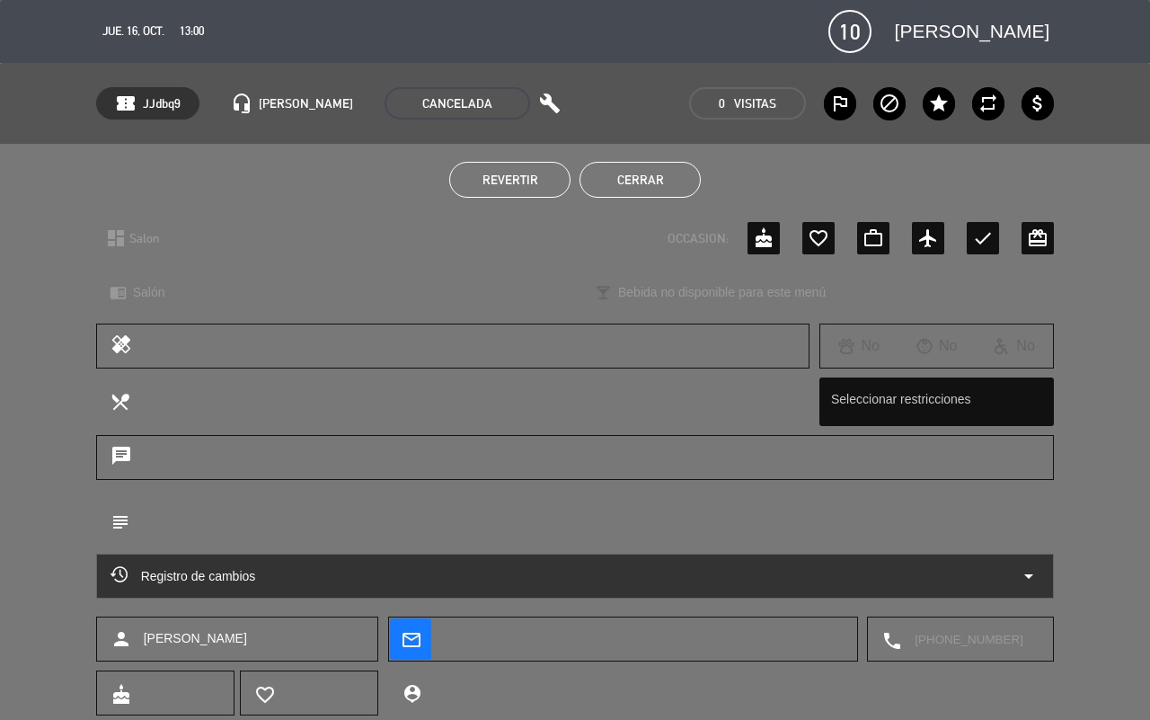
click at [657, 184] on button "Cerrar" at bounding box center [640, 180] width 121 height 36
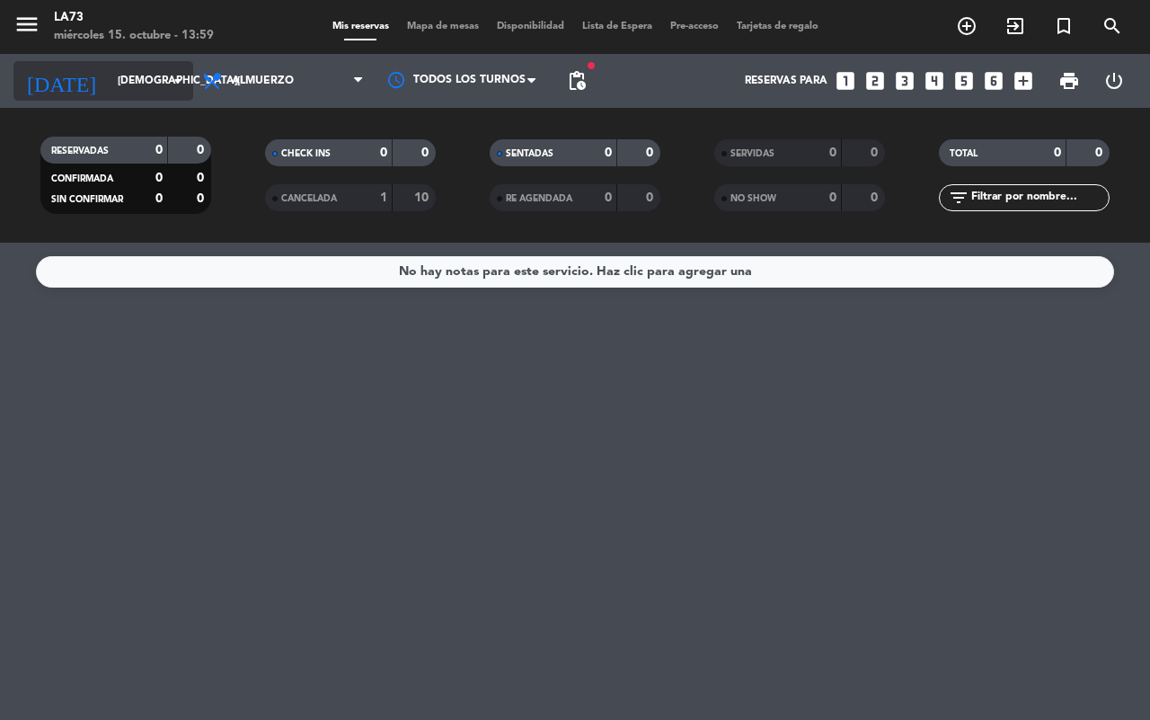
click at [175, 73] on icon "arrow_drop_down" at bounding box center [178, 81] width 22 height 22
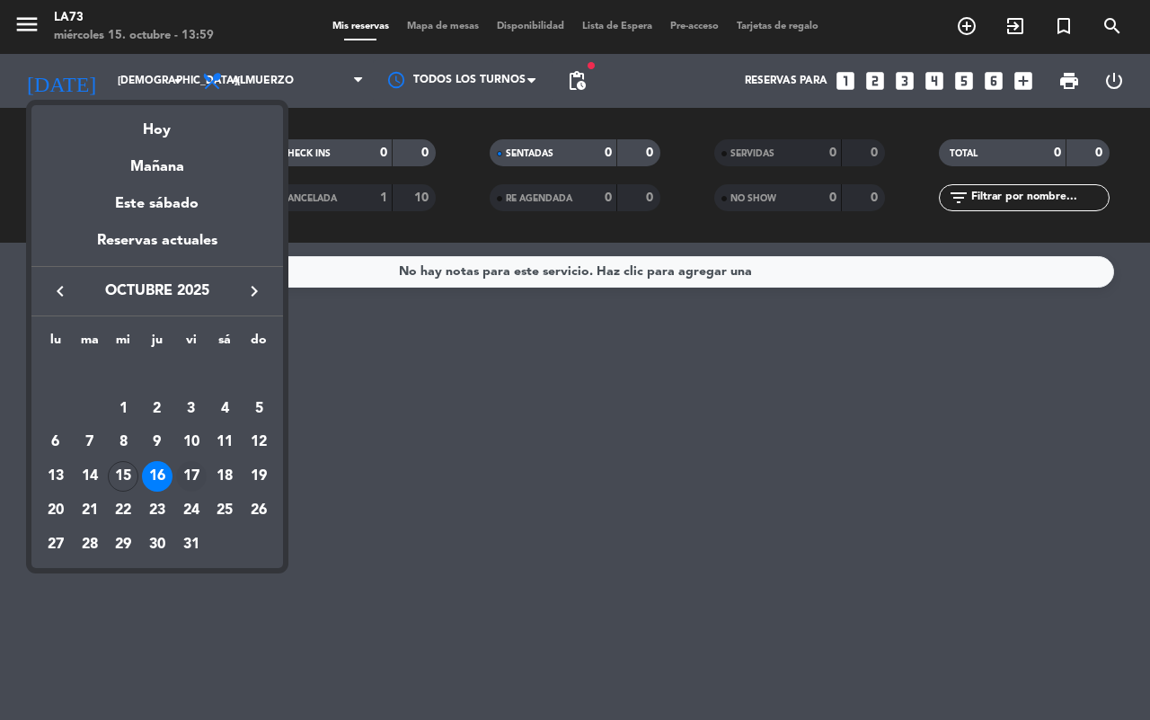
click at [198, 470] on div "17" at bounding box center [191, 476] width 31 height 31
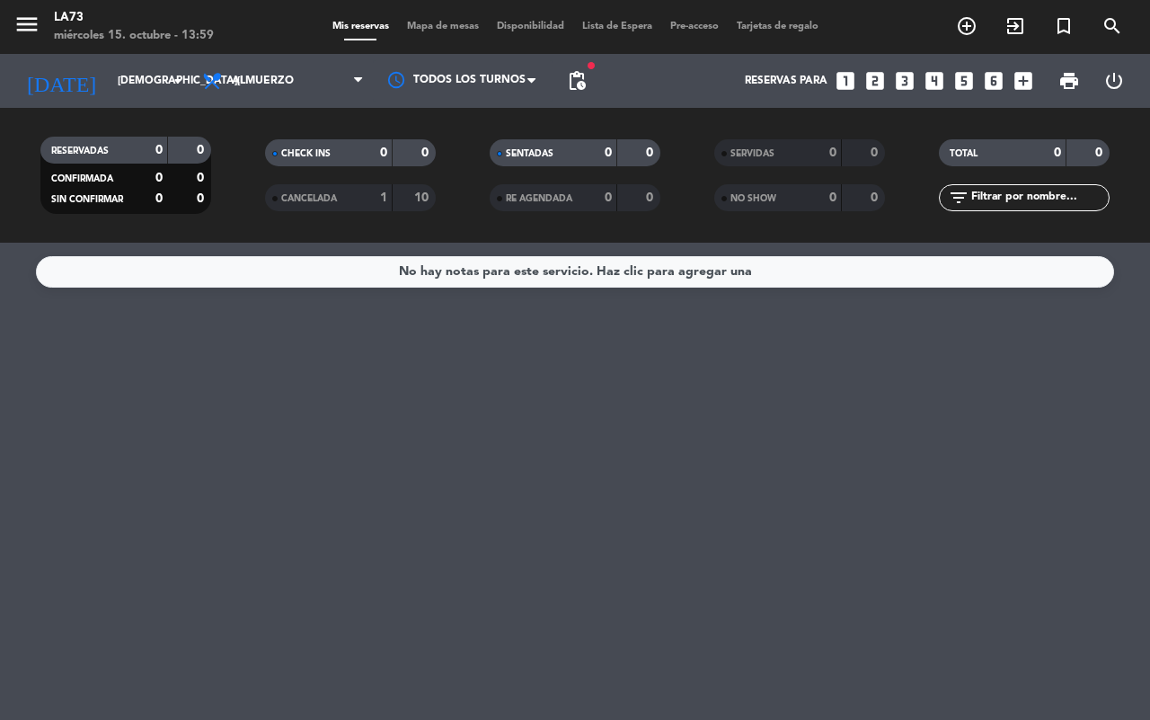
type input "[DATE]"
